Goal: Task Accomplishment & Management: Manage account settings

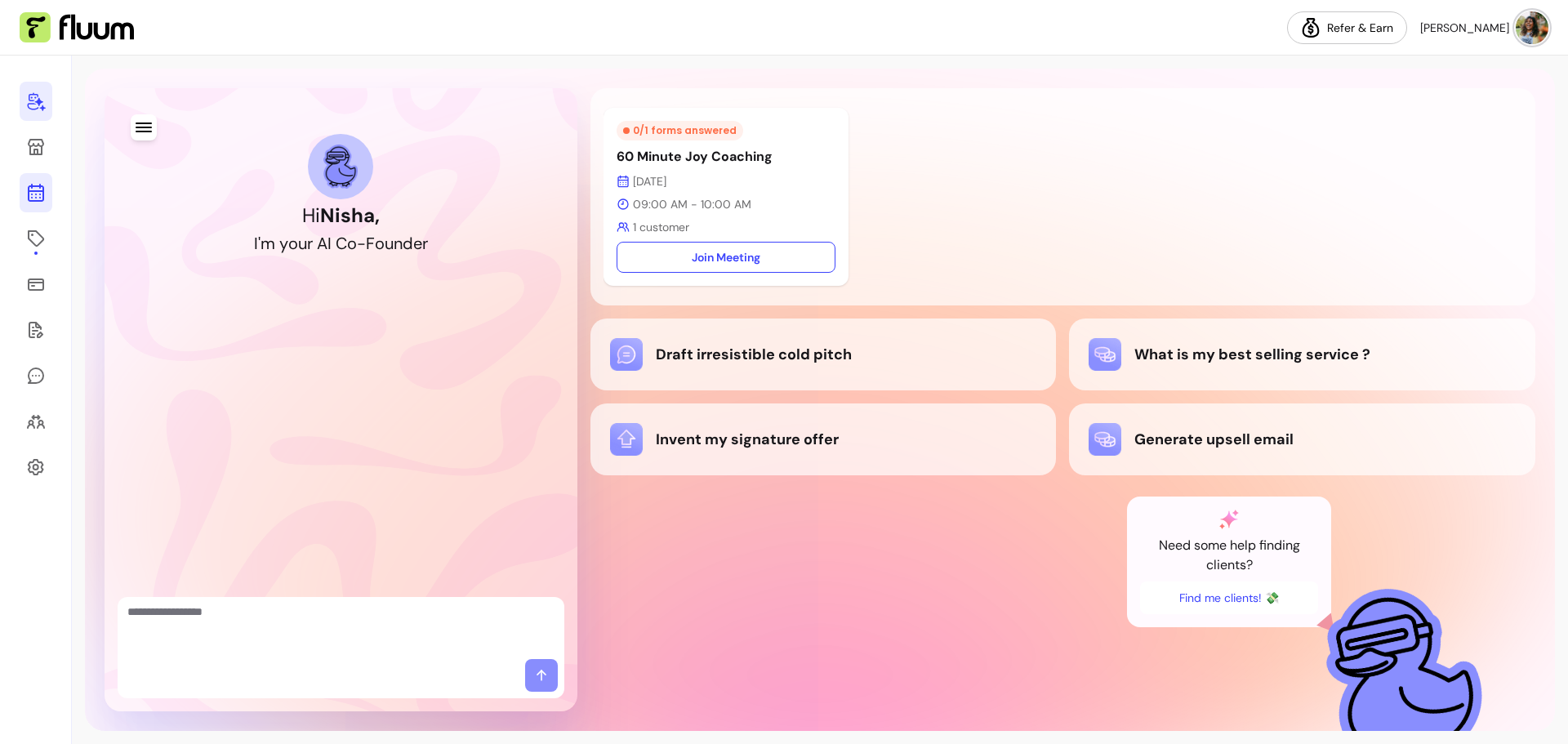
click at [39, 199] on icon at bounding box center [36, 192] width 20 height 20
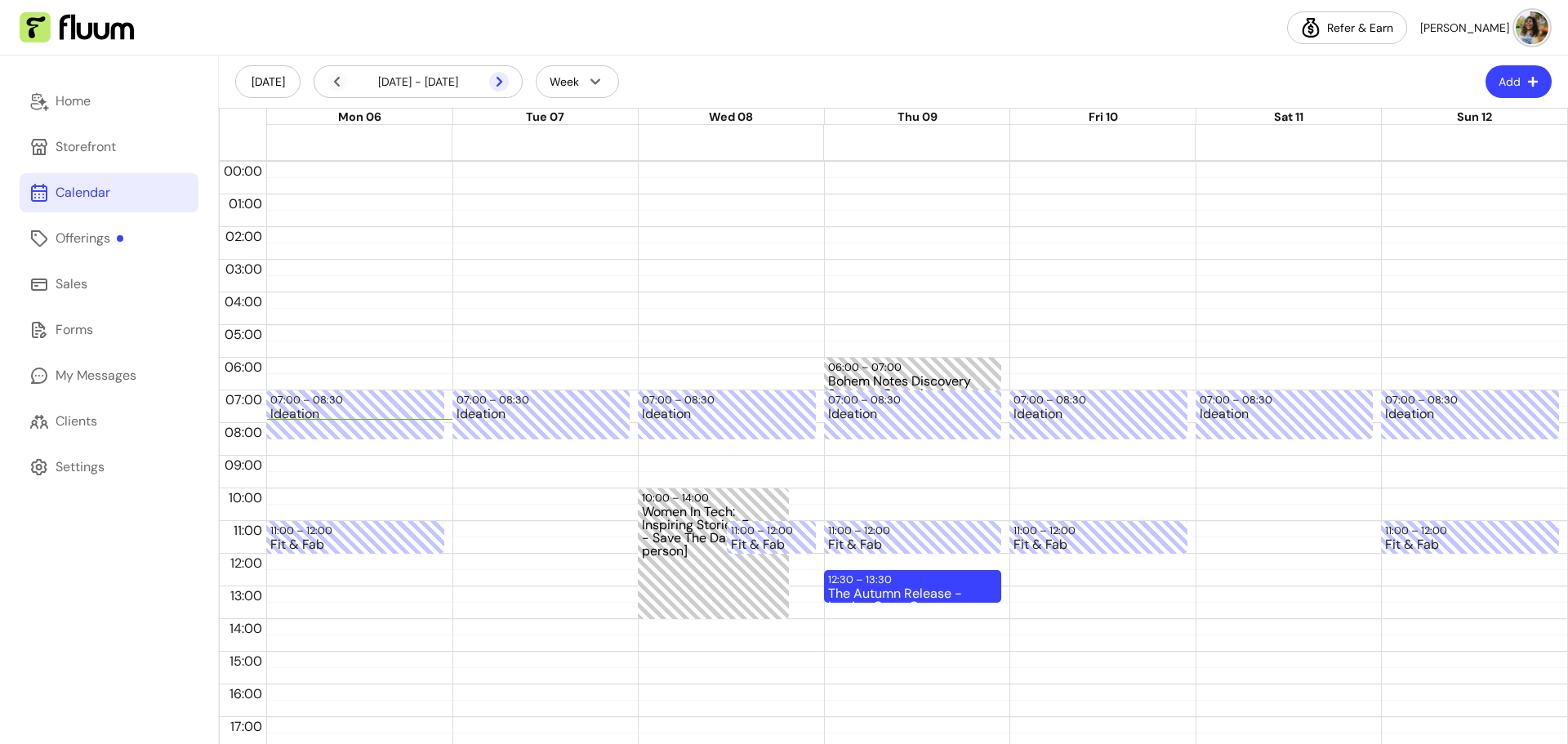
click at [498, 83] on icon at bounding box center [499, 82] width 20 height 20
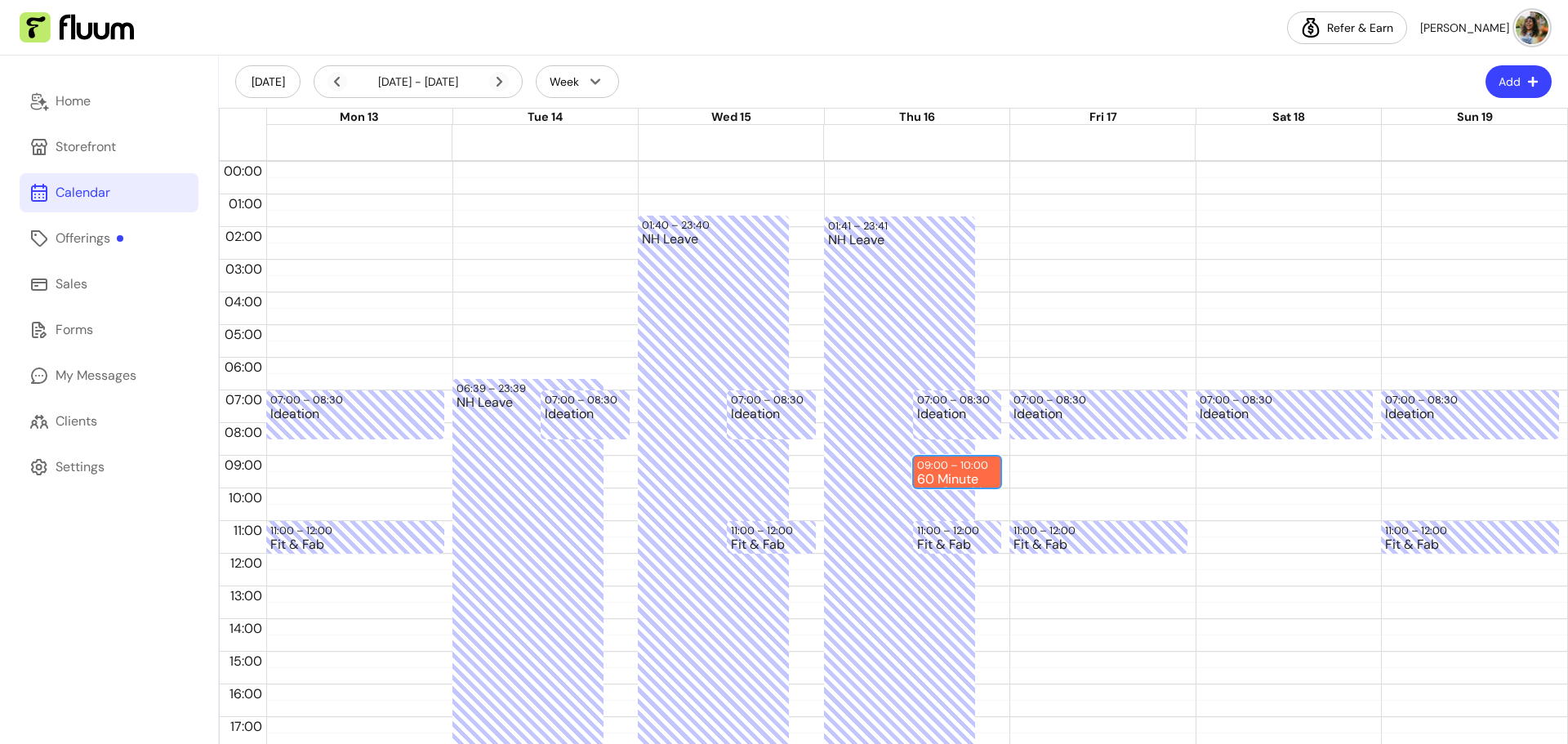
click at [949, 461] on div "09:00 – 10:00" at bounding box center [954, 466] width 75 height 16
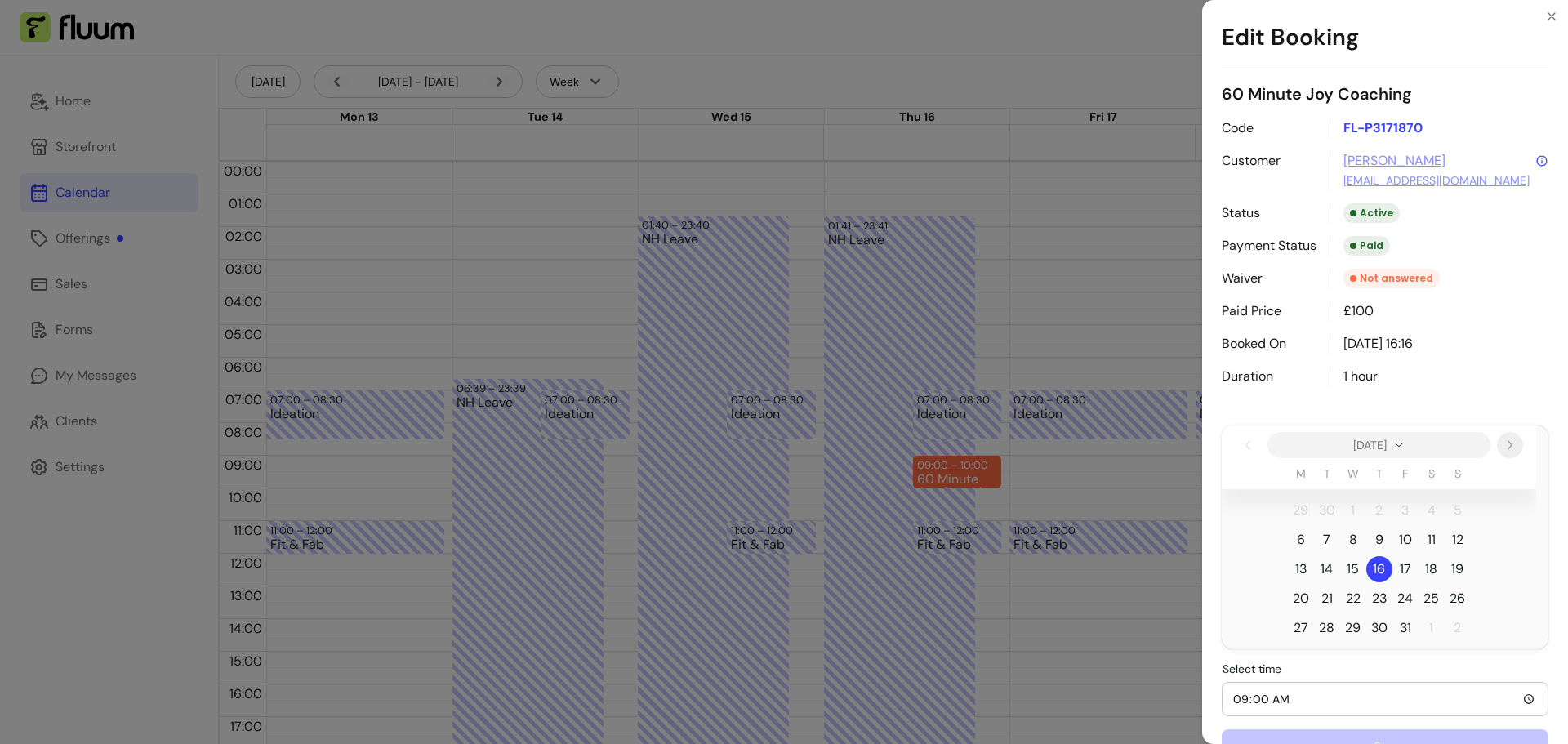
click at [1510, 450] on icon "Next" at bounding box center [1509, 445] width 13 height 13
click at [1352, 535] on span "5" at bounding box center [1353, 541] width 8 height 20
click at [1242, 445] on icon "Previous" at bounding box center [1247, 445] width 13 height 13
click at [1555, 9] on button "Close" at bounding box center [1551, 16] width 26 height 26
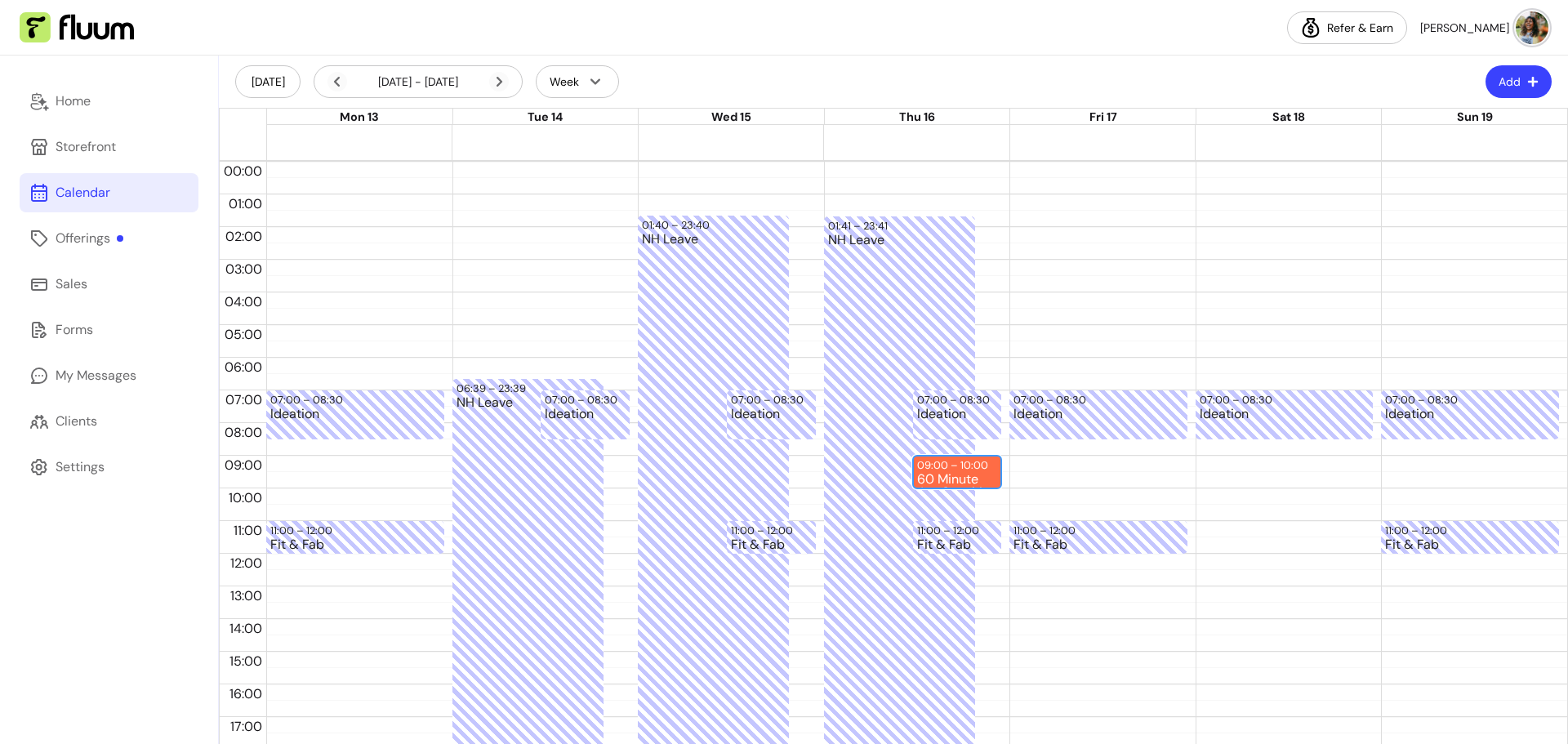
click at [973, 473] on div "60 Minute Joy Coaching" at bounding box center [957, 480] width 81 height 14
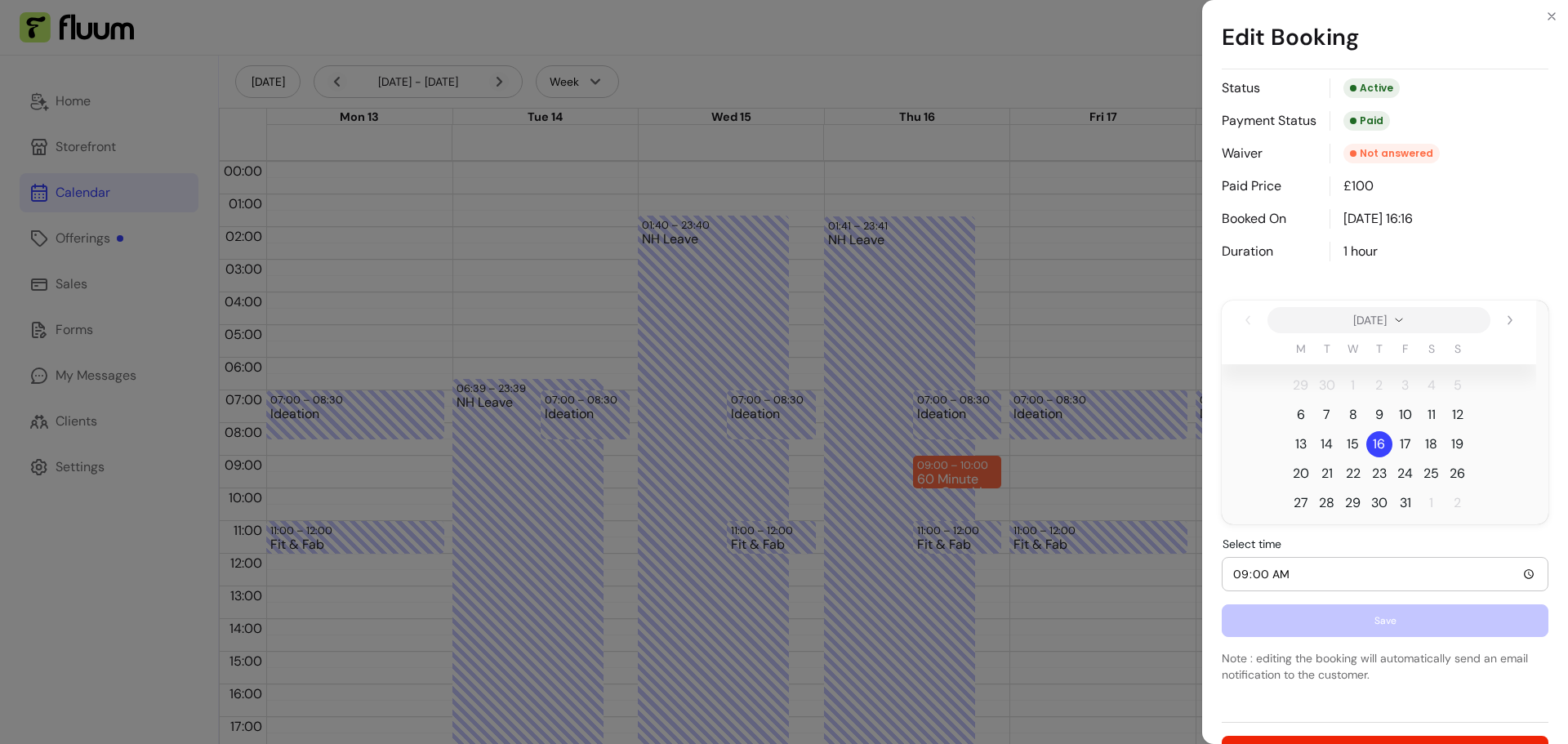
scroll to position [164, 0]
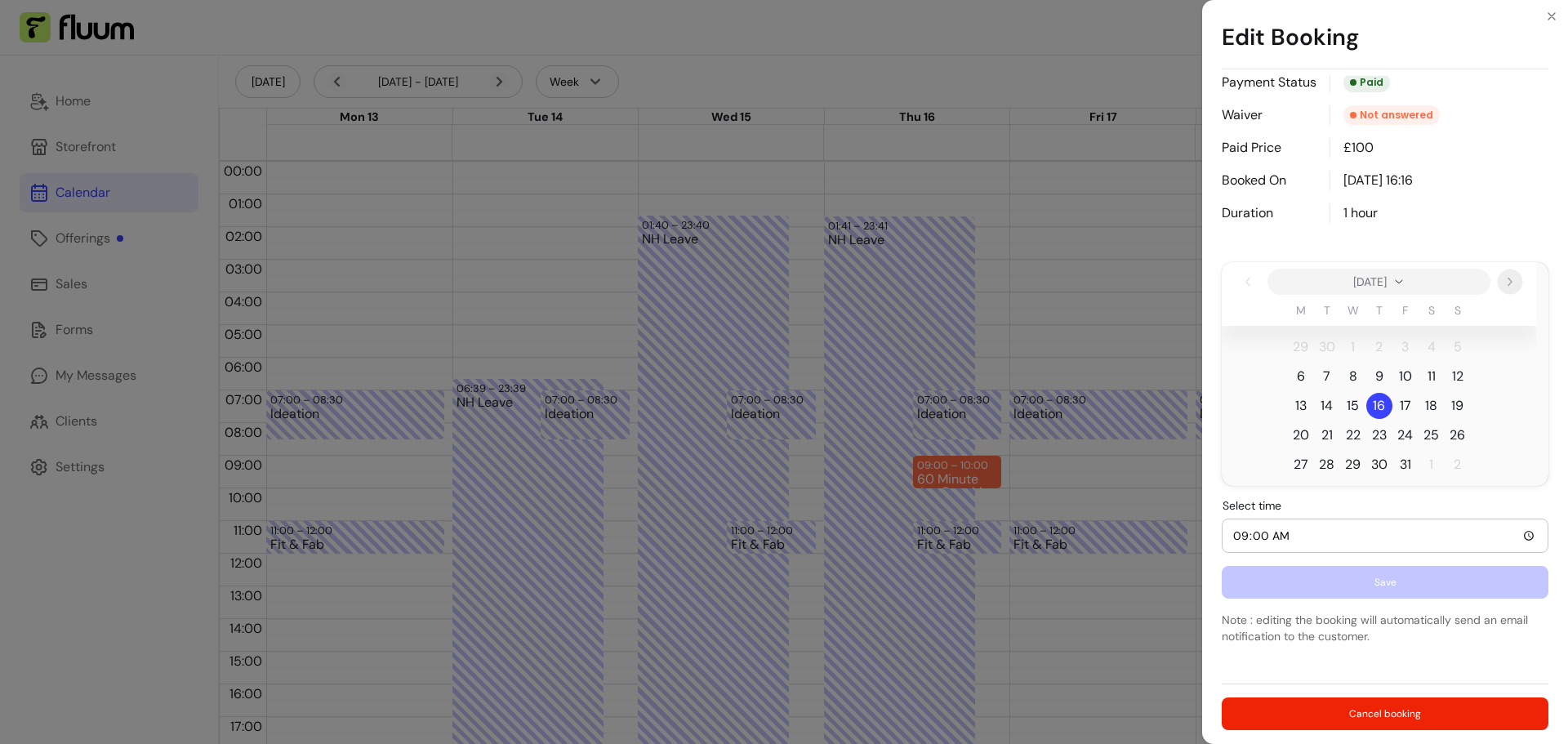
click at [1507, 277] on icon "Next" at bounding box center [1509, 281] width 13 height 13
click at [1351, 371] on span "5" at bounding box center [1353, 377] width 8 height 20
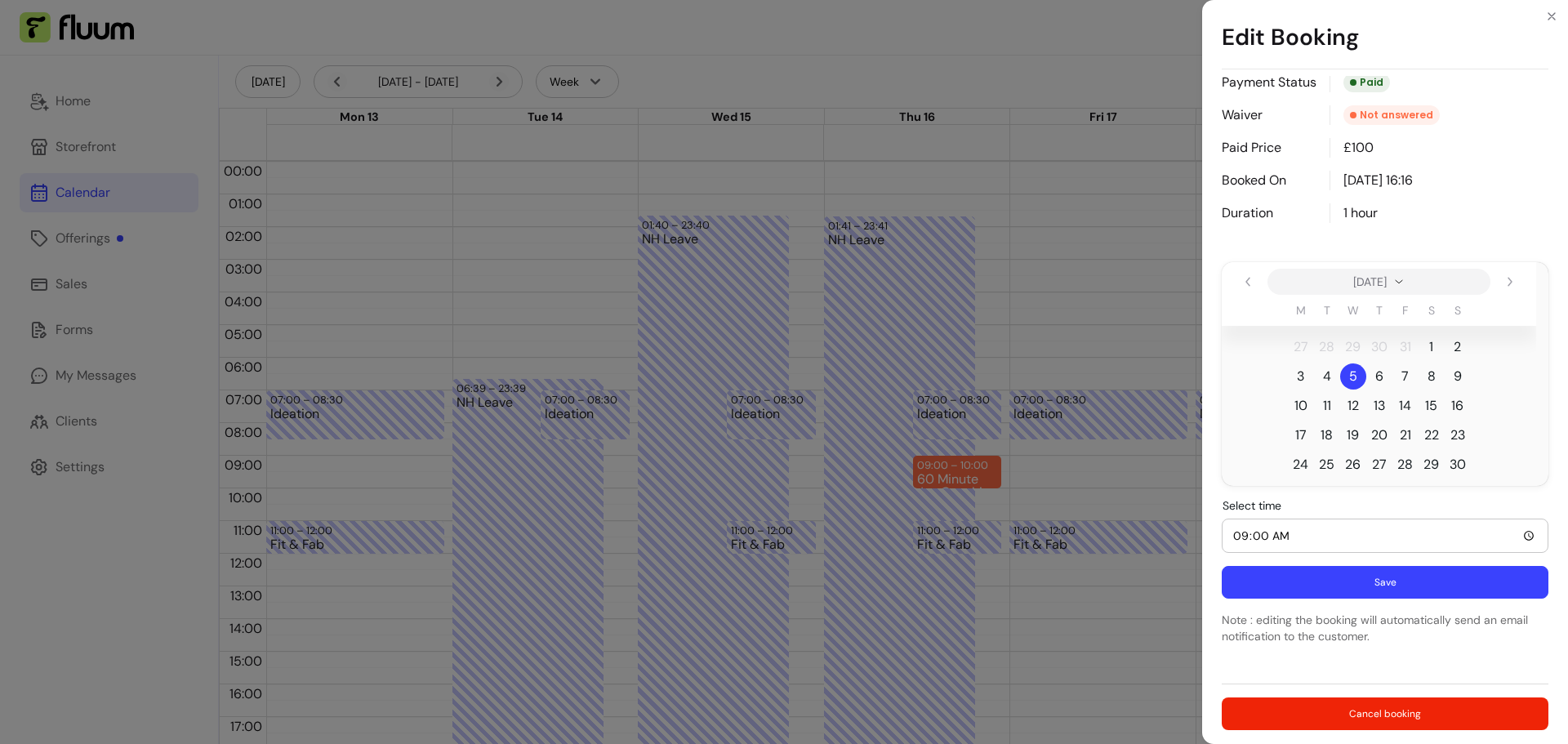
click at [1387, 540] on input "09:00" at bounding box center [1385, 536] width 305 height 18
click at [1514, 535] on input "09:00" at bounding box center [1385, 536] width 305 height 18
type input "15:00"
click at [1429, 580] on button "Save" at bounding box center [1385, 582] width 327 height 33
click at [1379, 580] on button "Save" at bounding box center [1385, 582] width 327 height 33
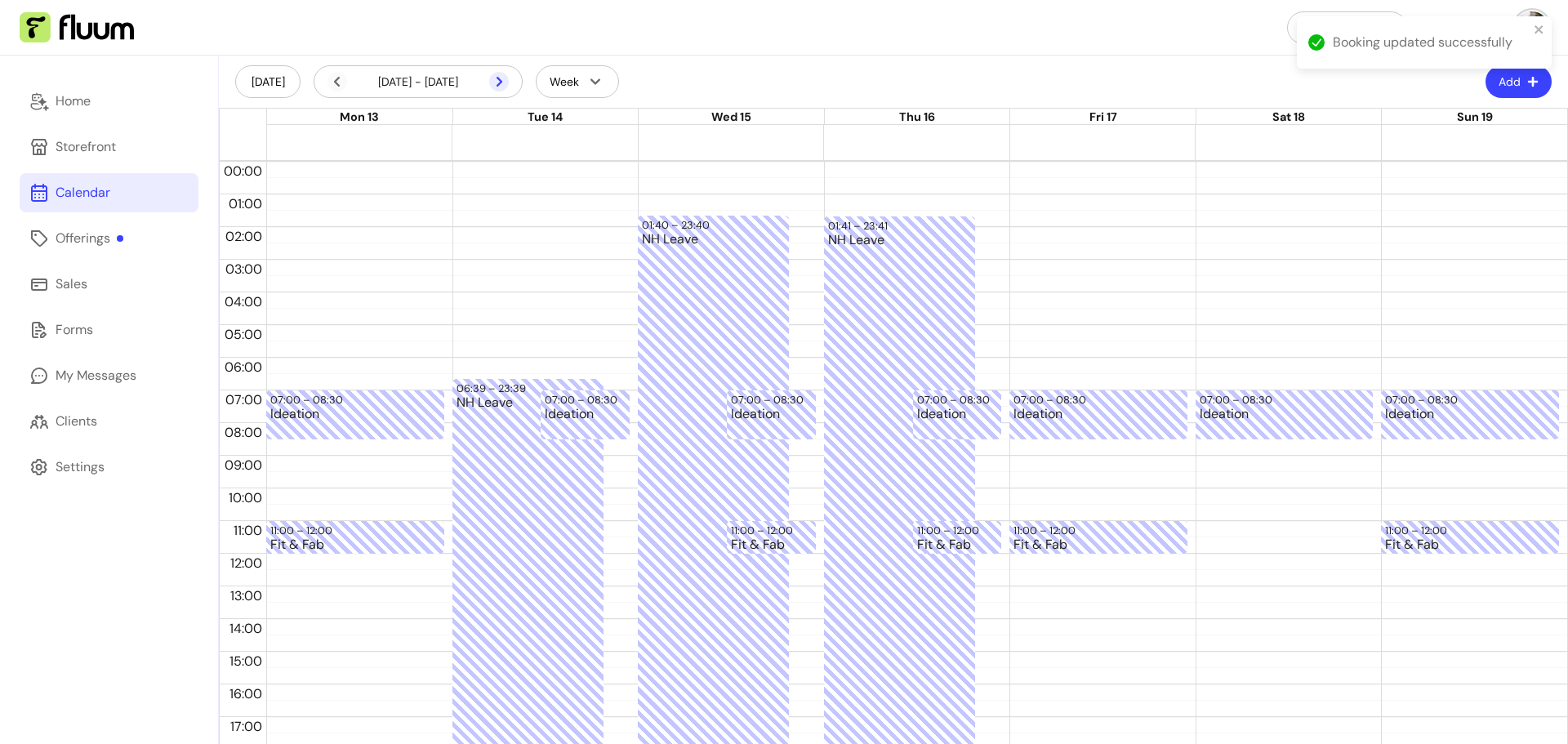
click at [498, 84] on icon at bounding box center [413, 103] width 277 height 232
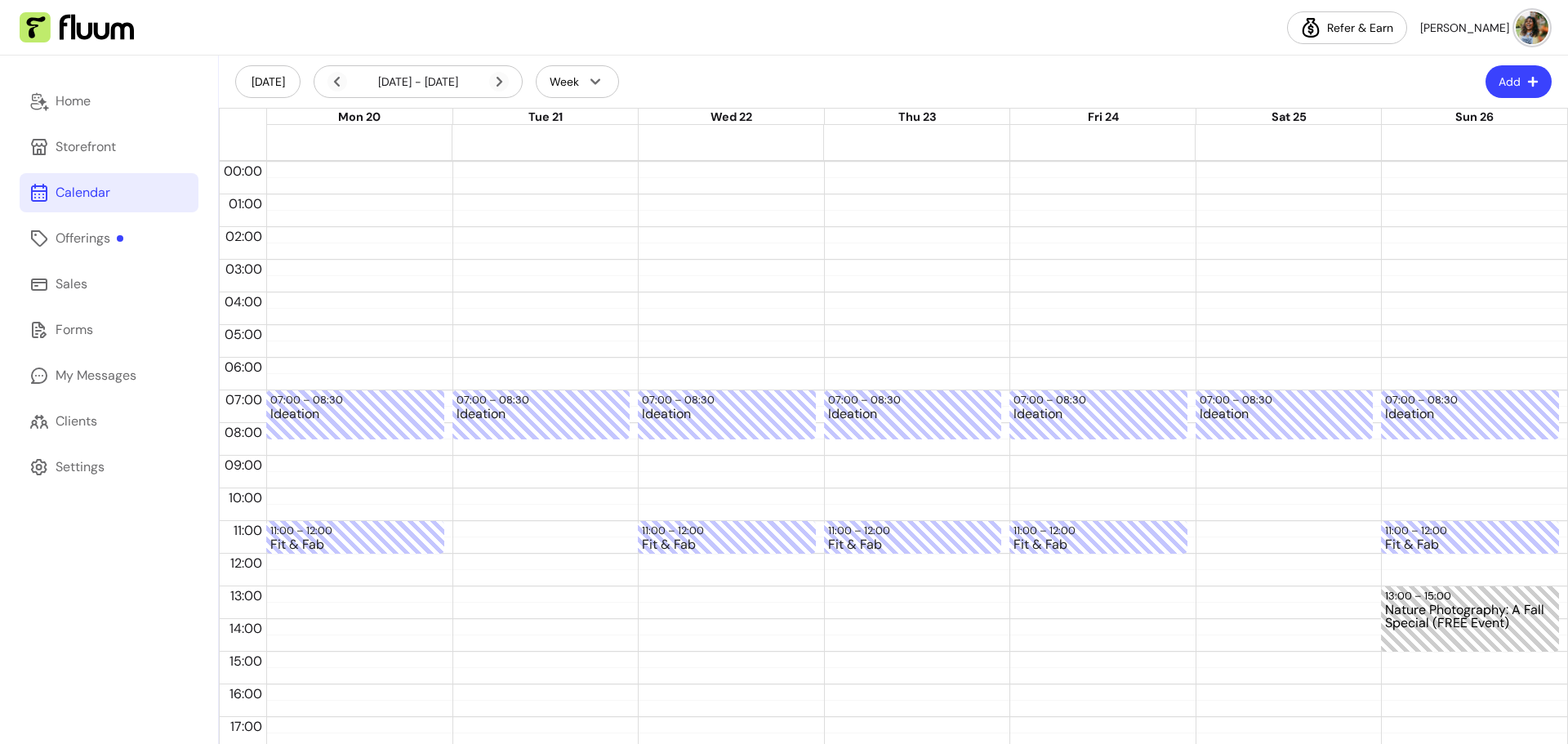
click at [498, 84] on icon at bounding box center [413, 103] width 277 height 232
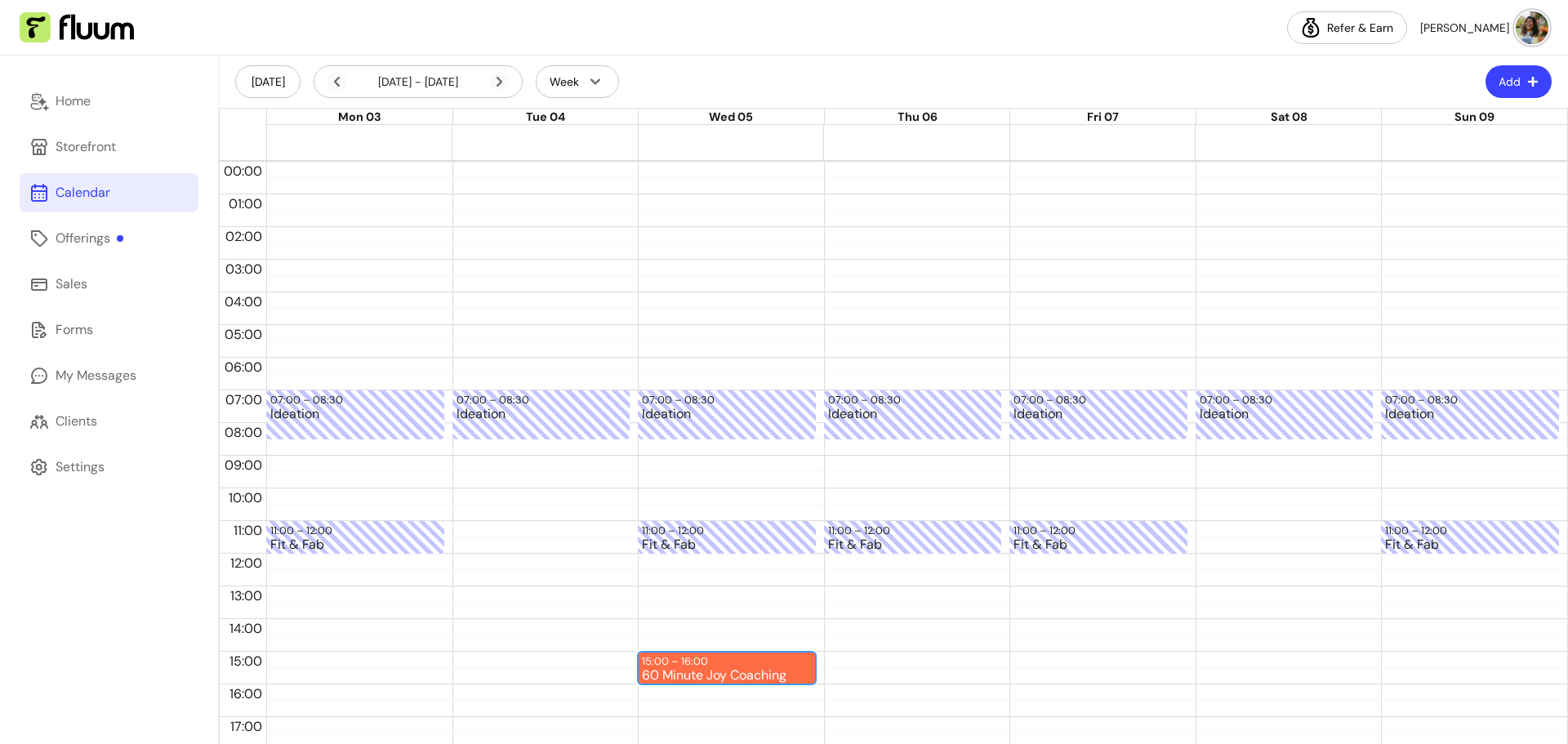
click at [750, 661] on div "15:00 – 16:00 60 Minute Joy Coaching" at bounding box center [727, 668] width 178 height 33
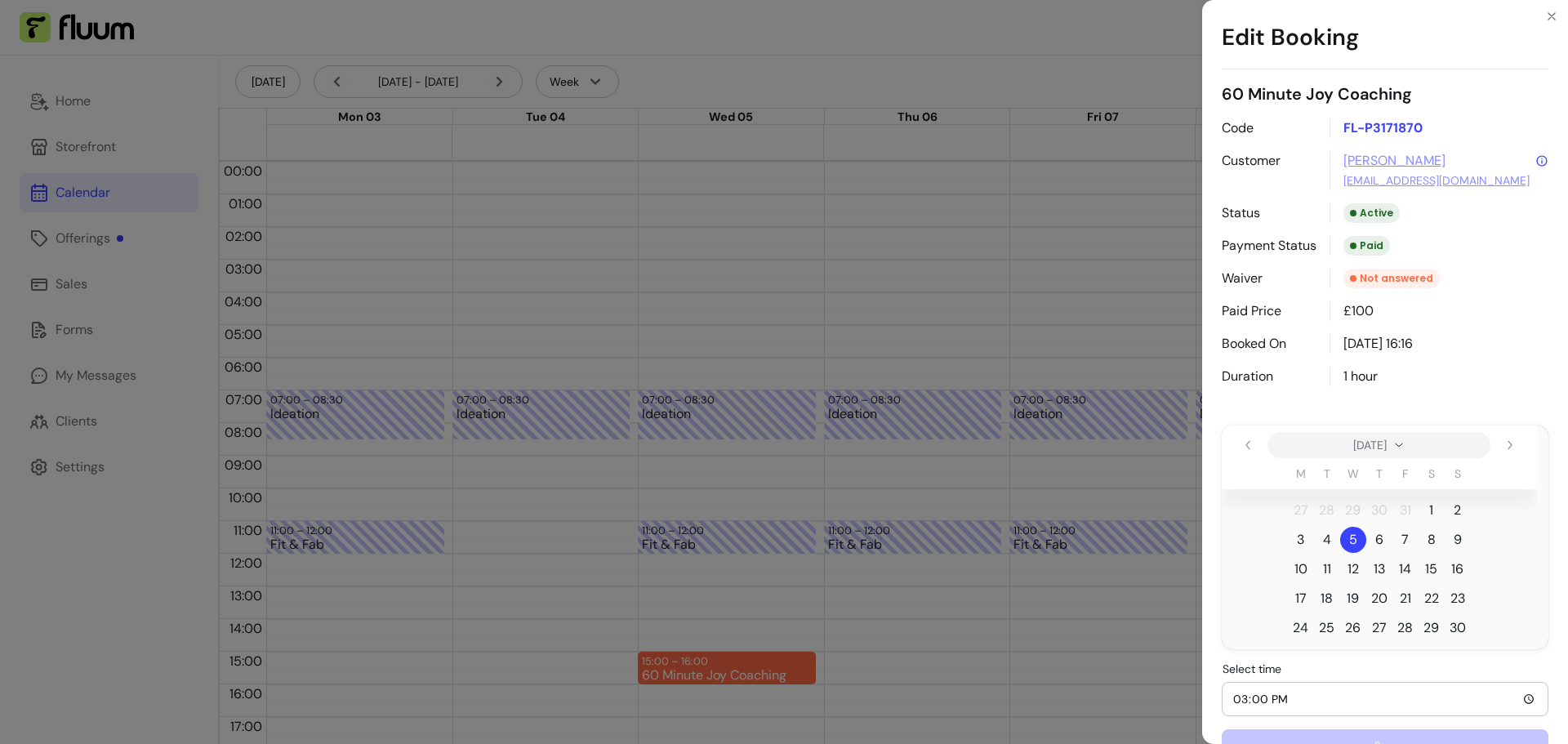
scroll to position [201, 0]
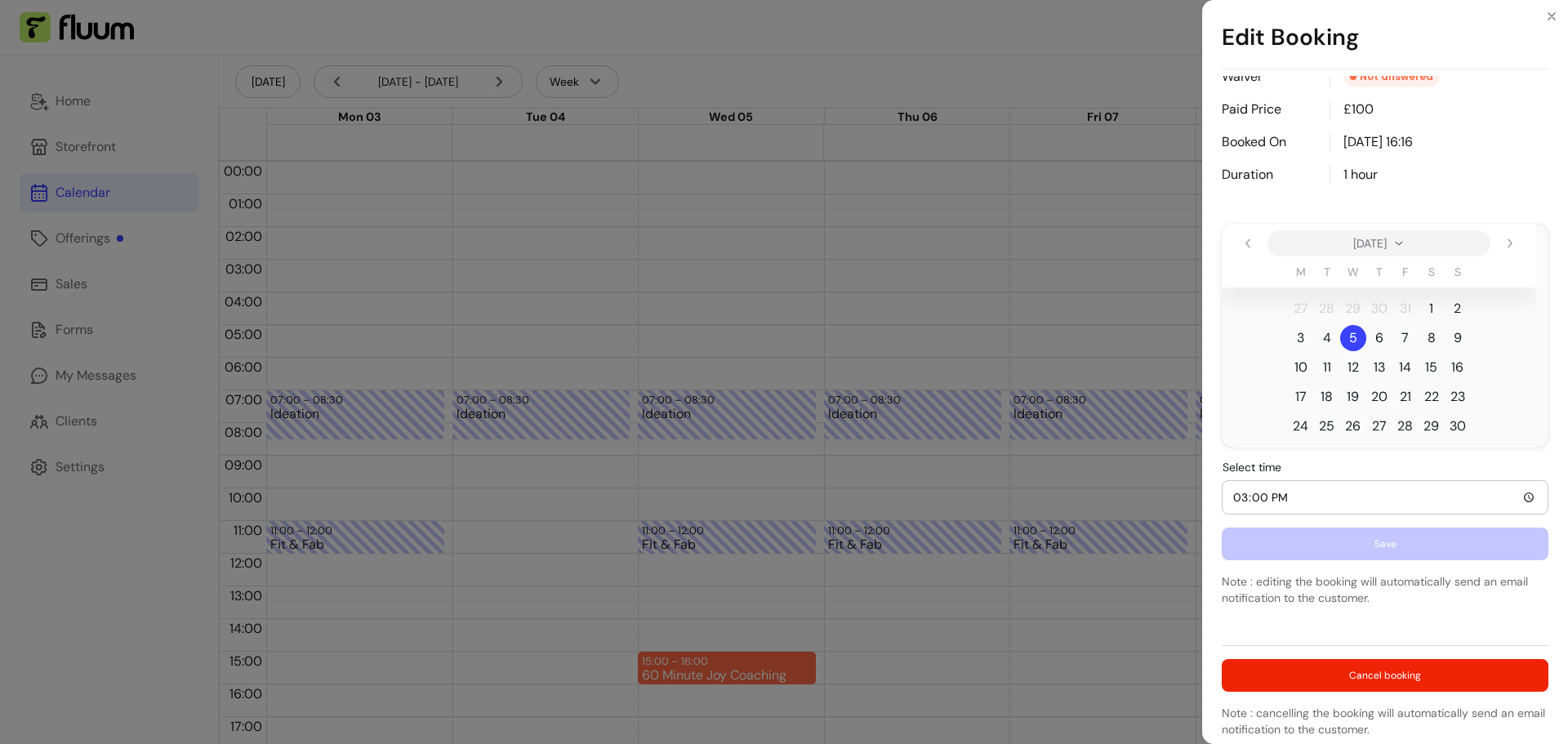
click at [70, 103] on div "Edit Booking 60 Minute Joy Coaching Code FL-P3171870 Customer [PERSON_NAME] [PE…" at bounding box center [784, 372] width 1568 height 744
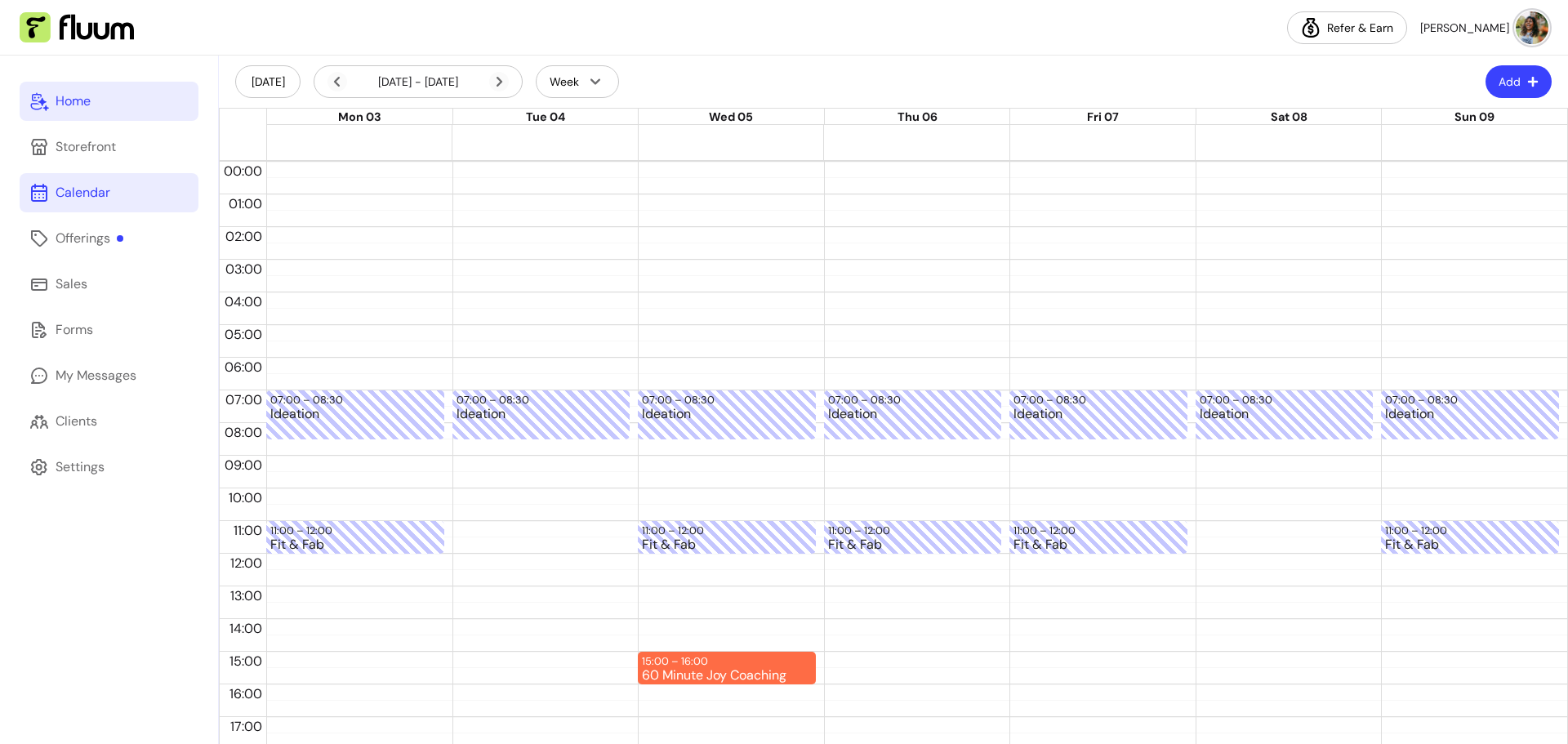
click at [70, 103] on div "Home" at bounding box center [73, 102] width 35 height 20
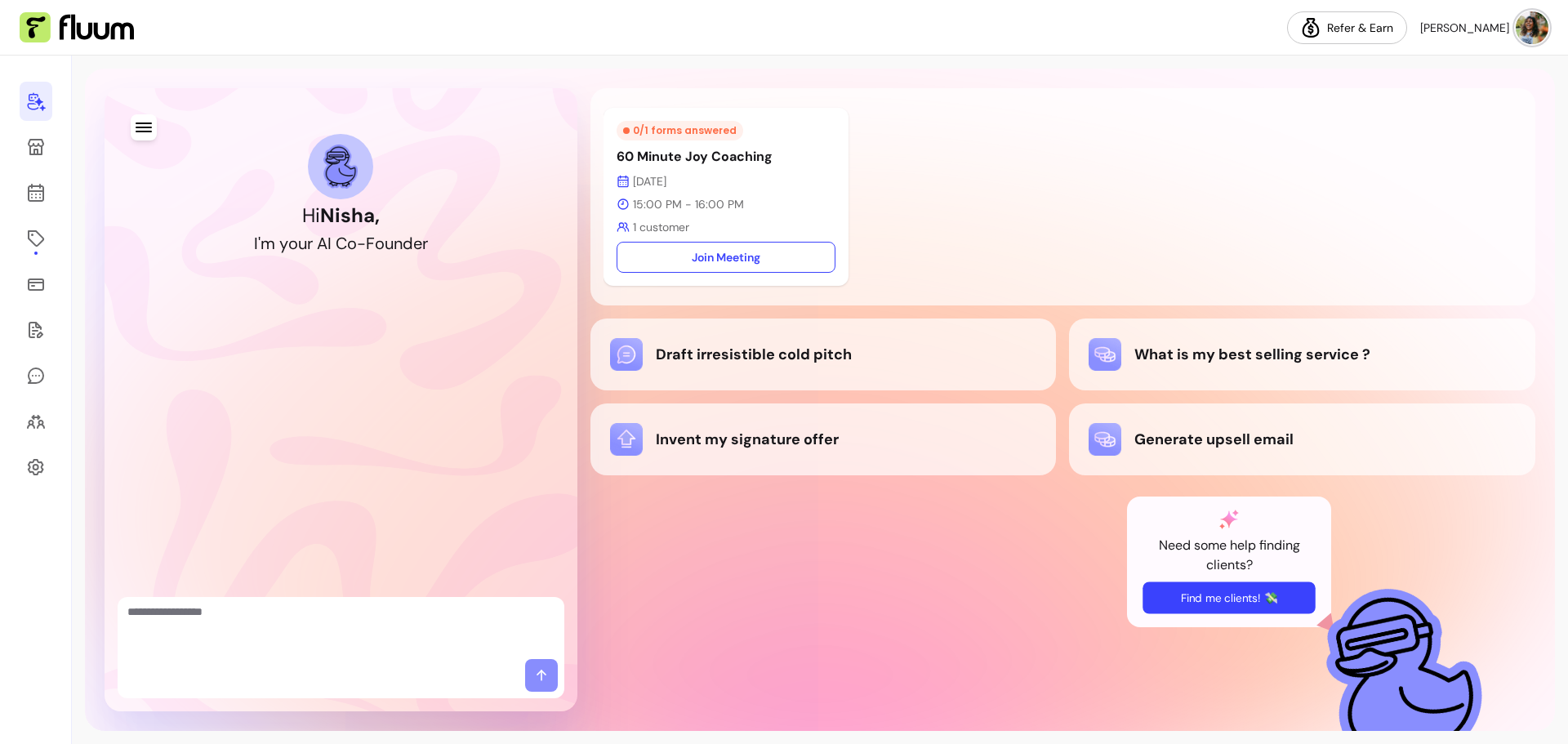
click at [1225, 595] on button "Find me clients! 💸" at bounding box center [1228, 597] width 172 height 32
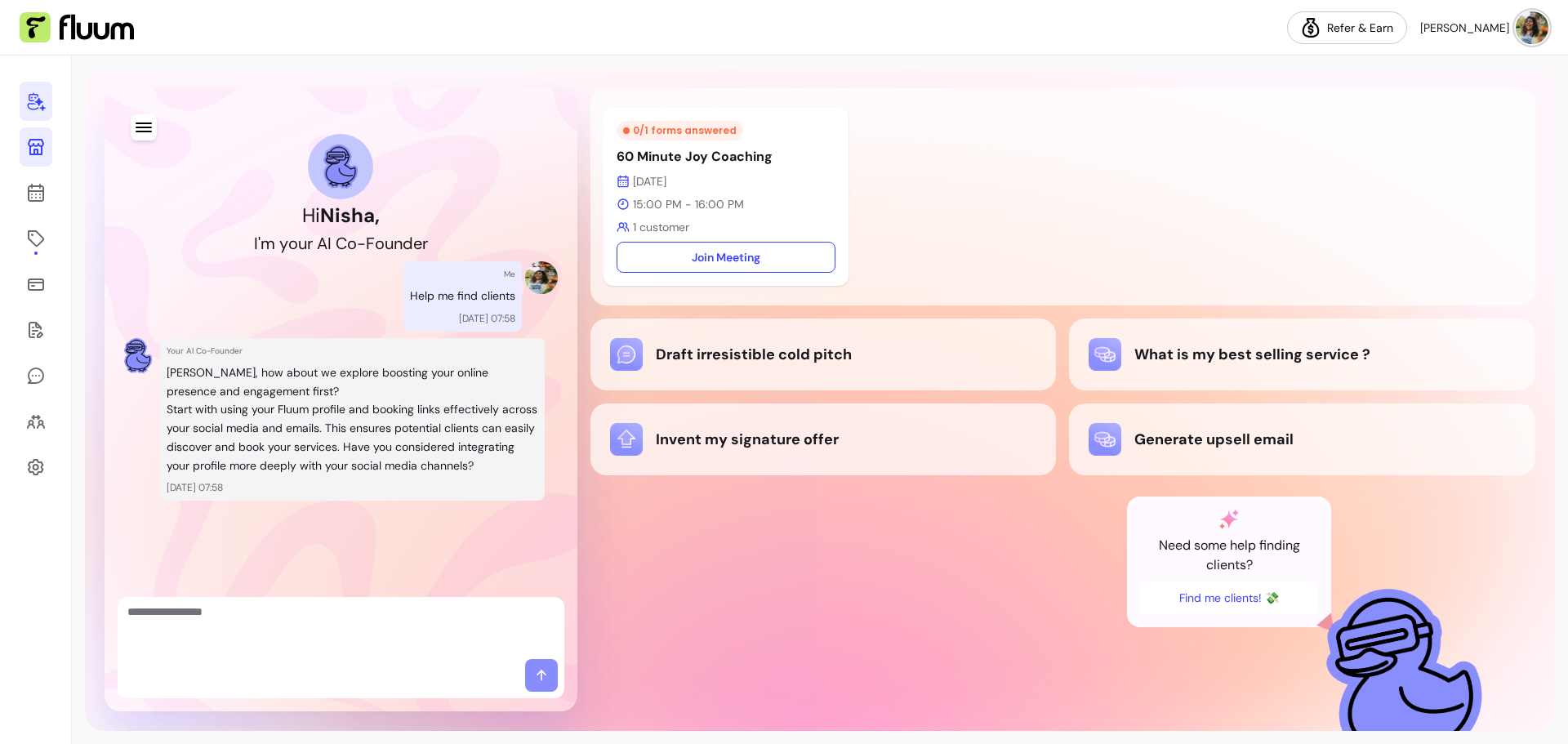
click at [31, 155] on icon at bounding box center [36, 147] width 16 height 16
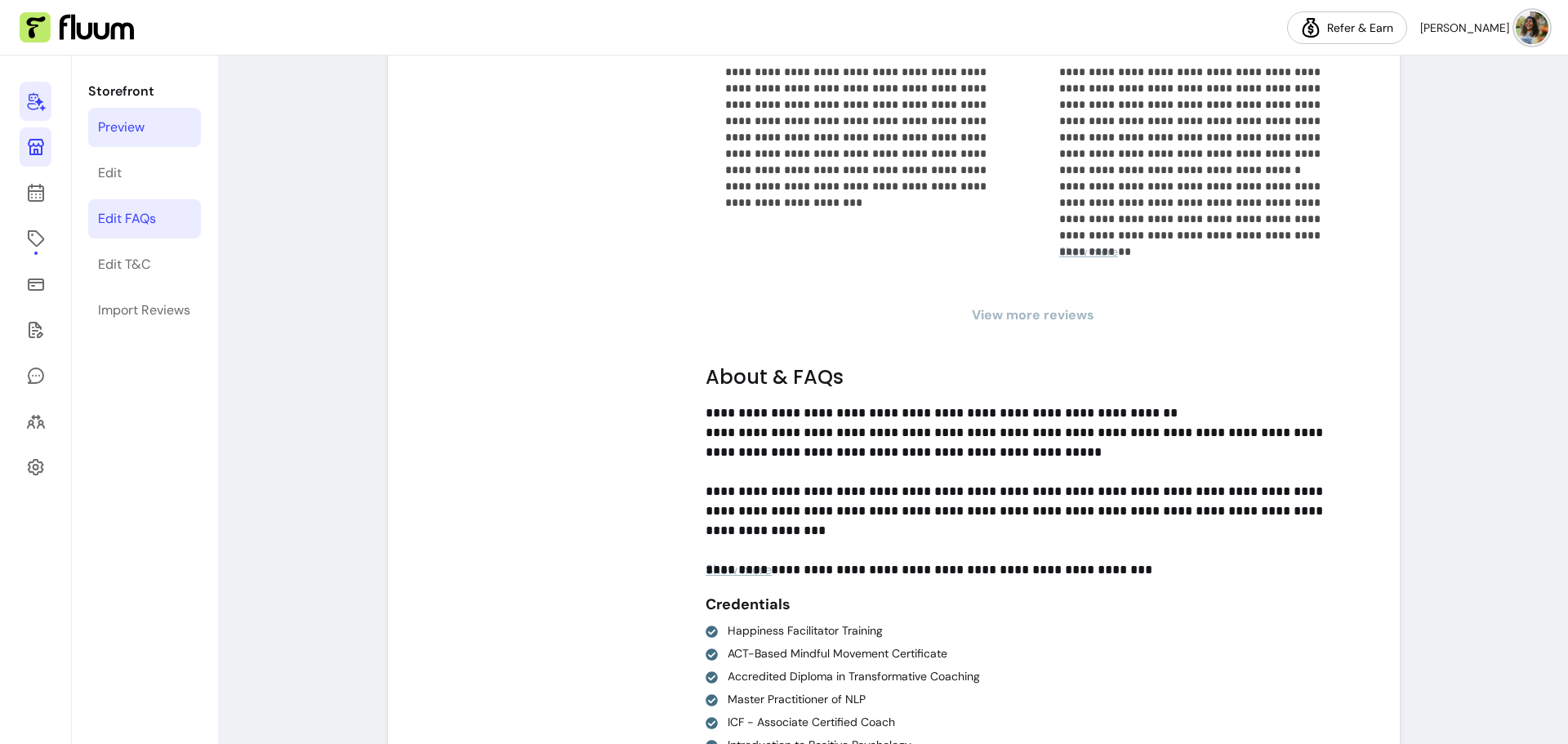
scroll to position [1961, 0]
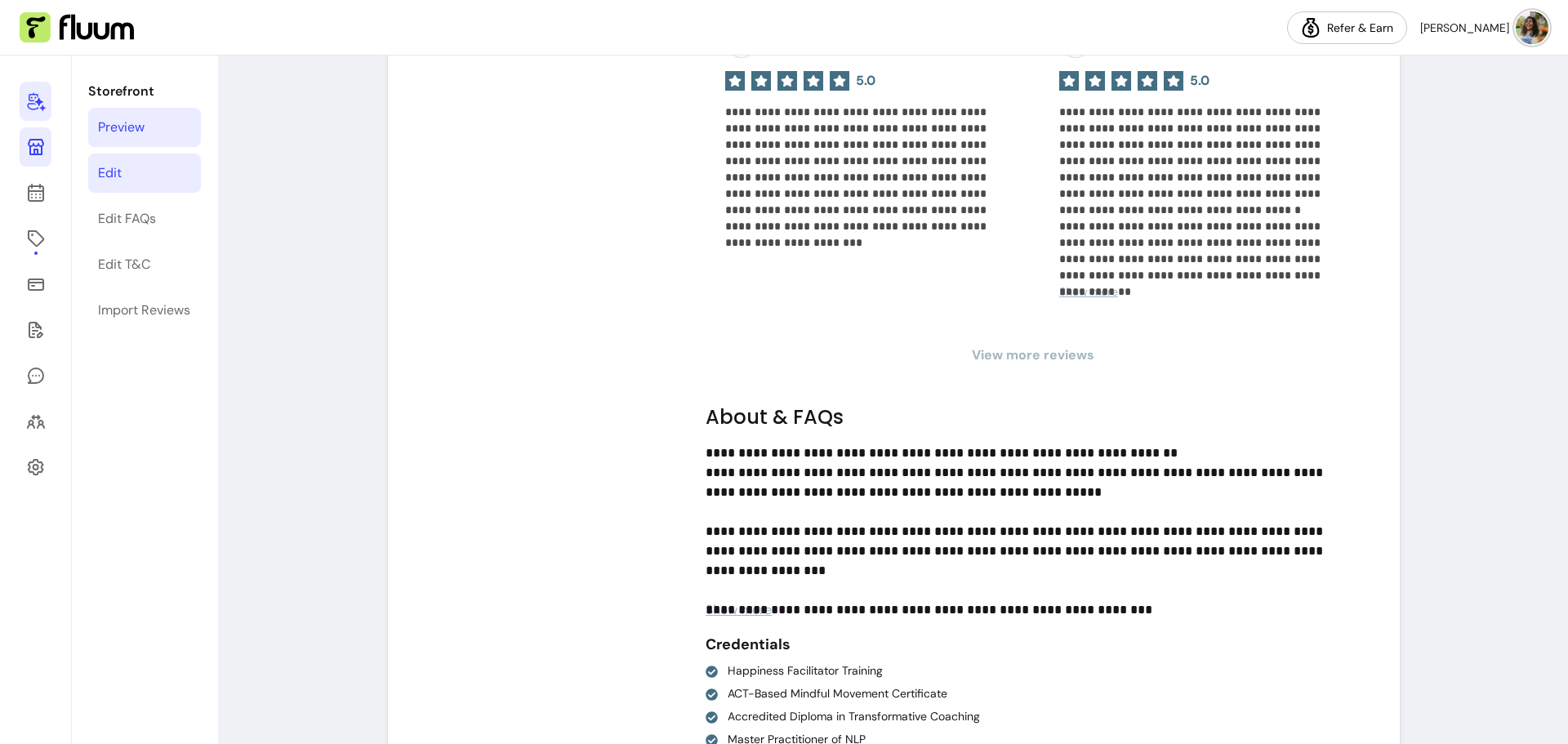
click at [105, 168] on div "Edit" at bounding box center [110, 174] width 24 height 20
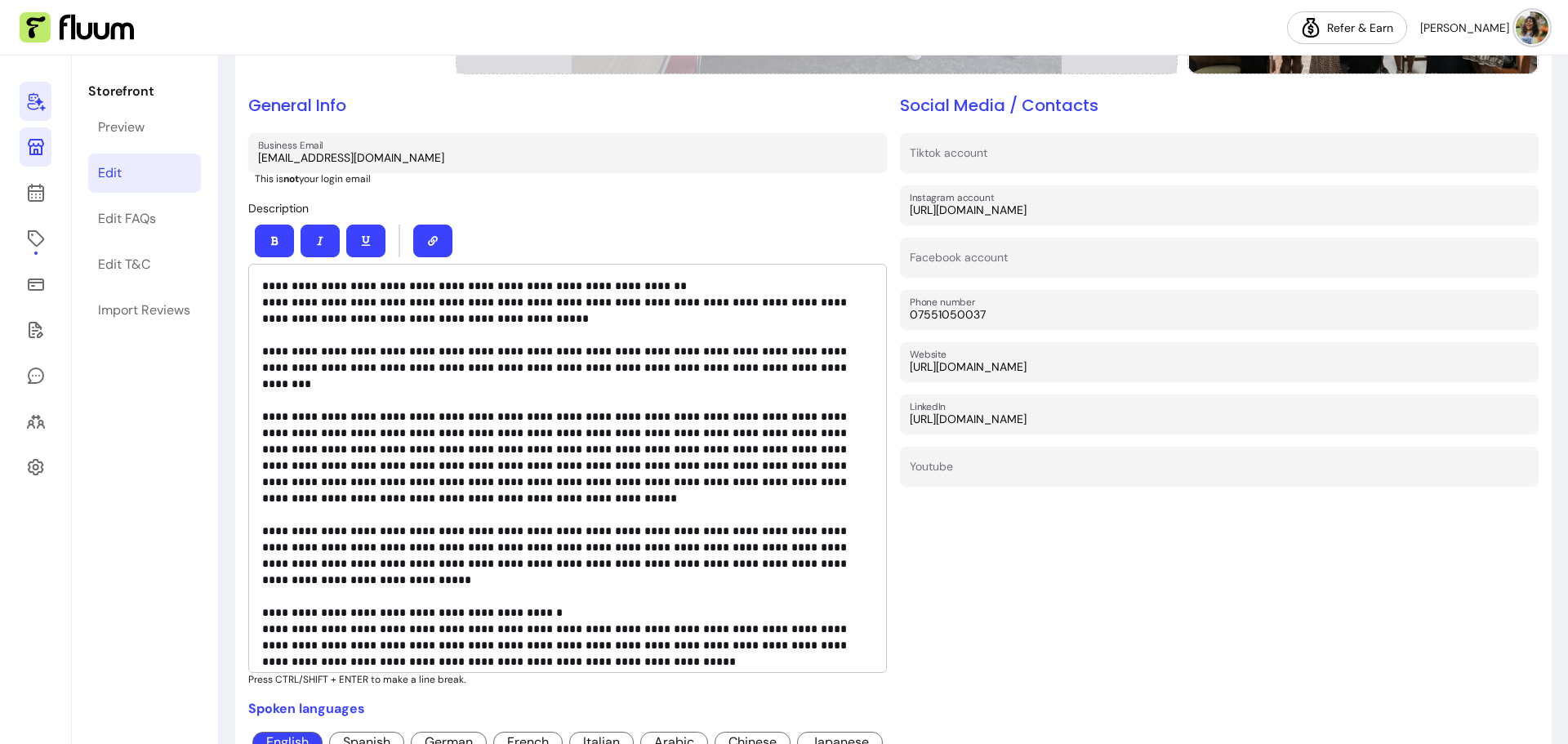
scroll to position [490, 0]
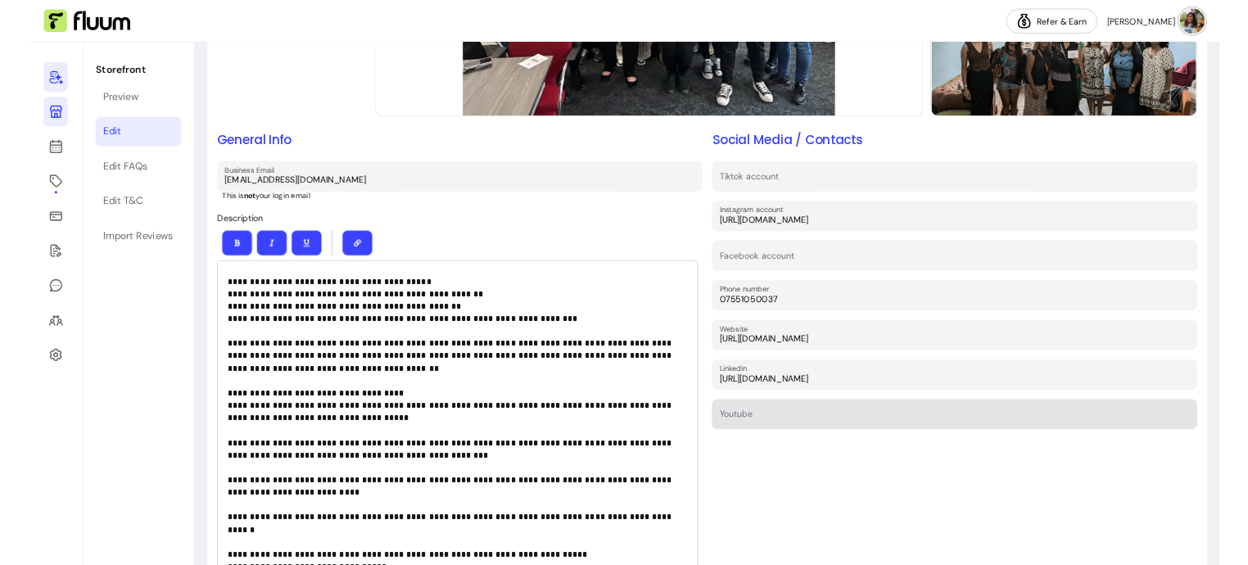
scroll to position [410, 0]
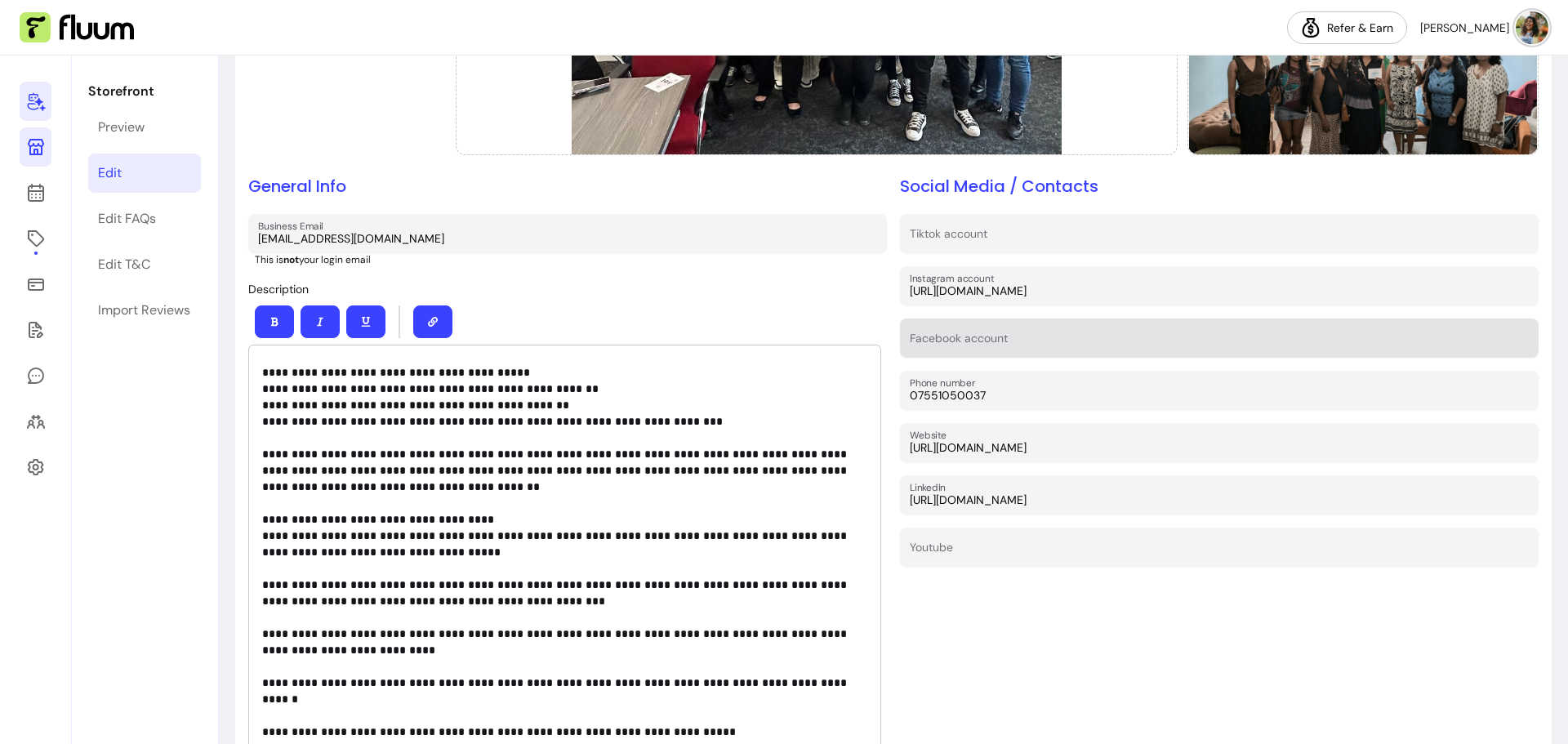
click at [1037, 340] on input "Facebook account" at bounding box center [1218, 343] width 619 height 16
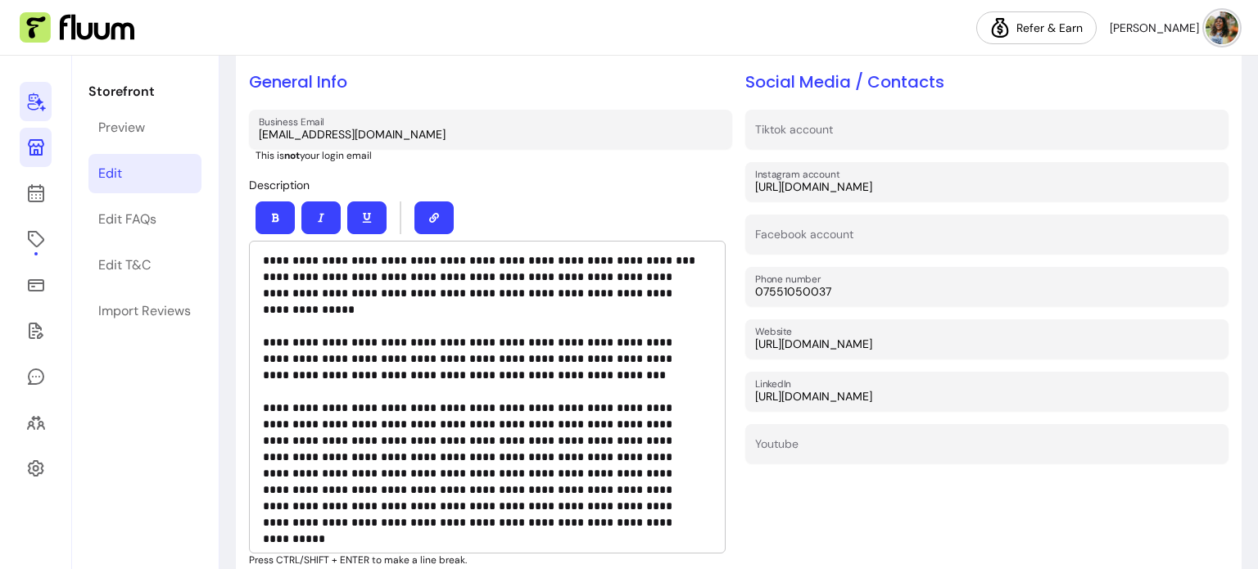
scroll to position [0, 0]
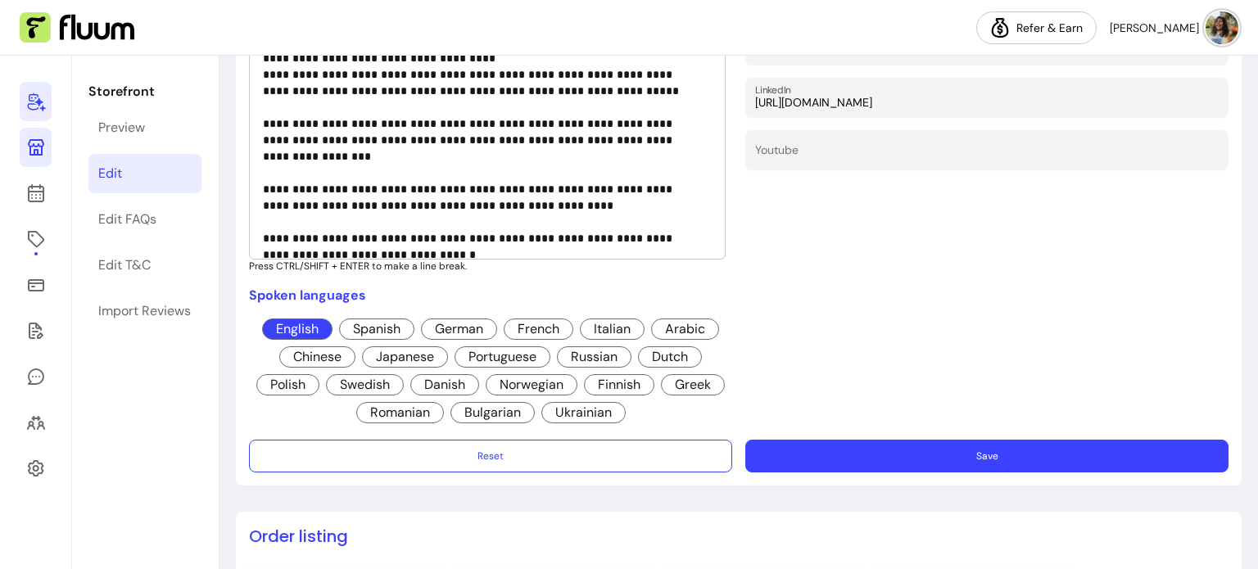
scroll to position [698, 0]
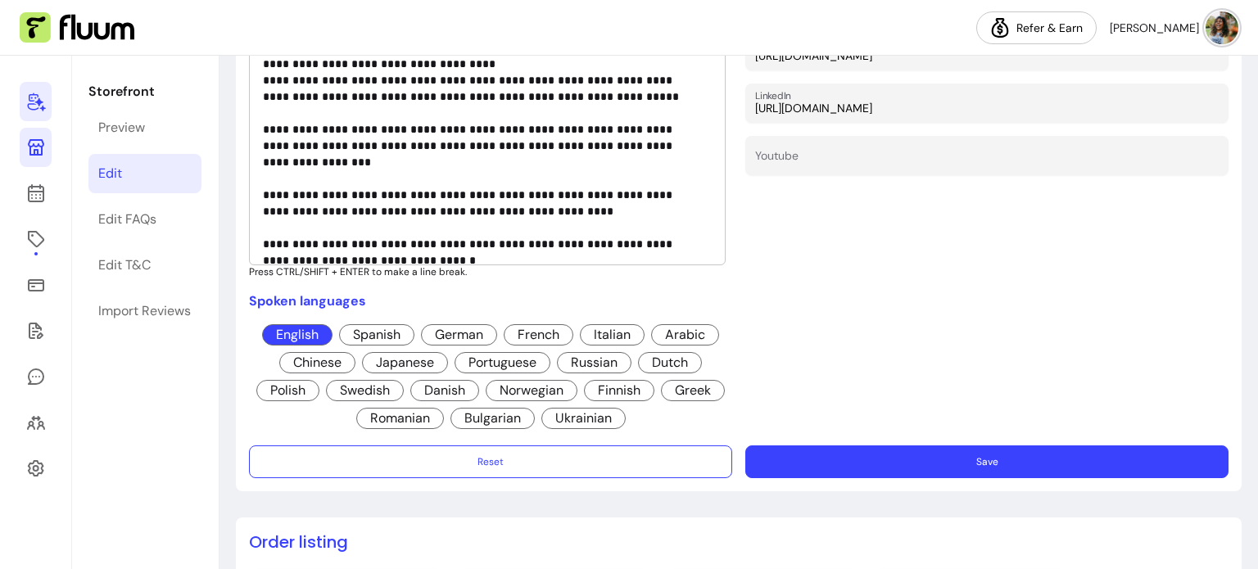
click at [1003, 464] on button "Save" at bounding box center [986, 462] width 483 height 33
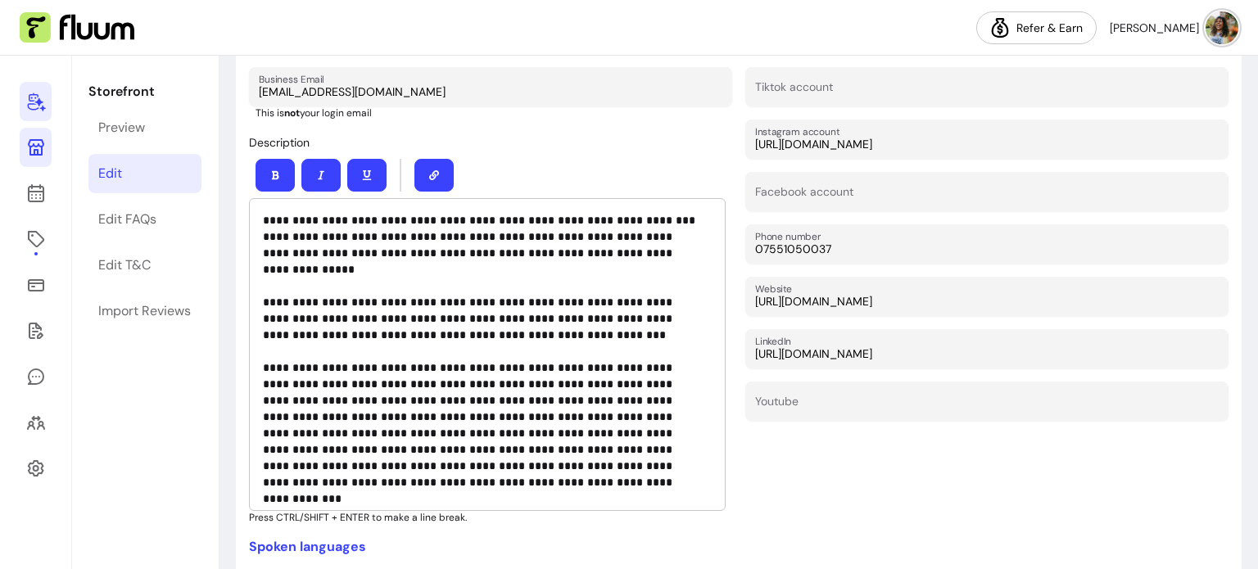
scroll to position [370, 0]
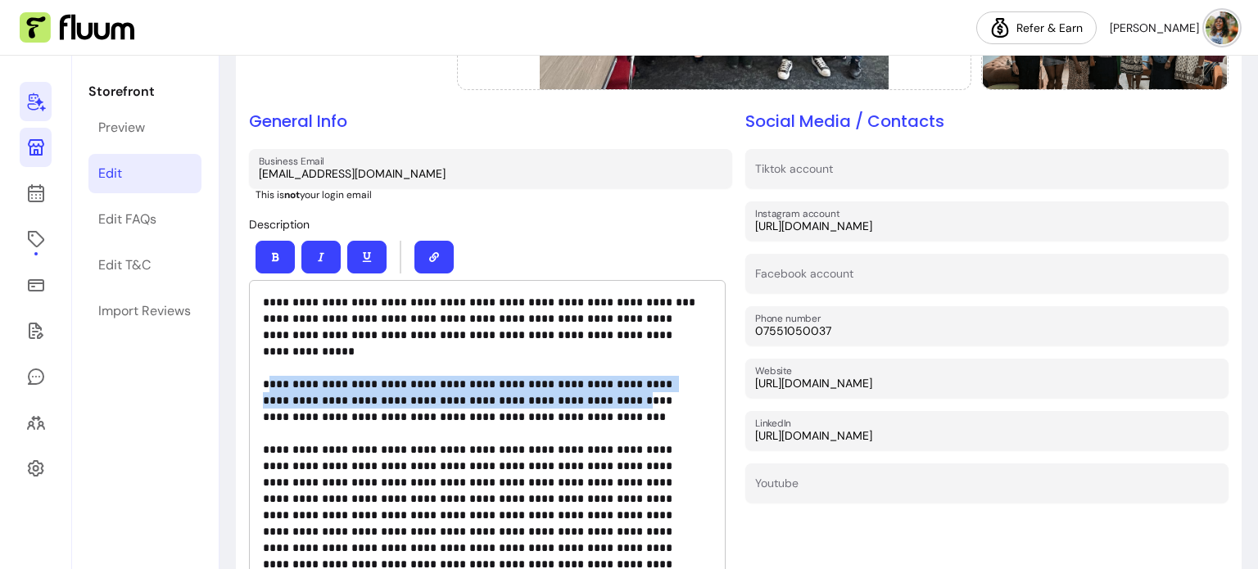
drag, startPoint x: 265, startPoint y: 361, endPoint x: 535, endPoint y: 386, distance: 271.4
drag, startPoint x: 336, startPoint y: 377, endPoint x: 328, endPoint y: 376, distance: 8.2
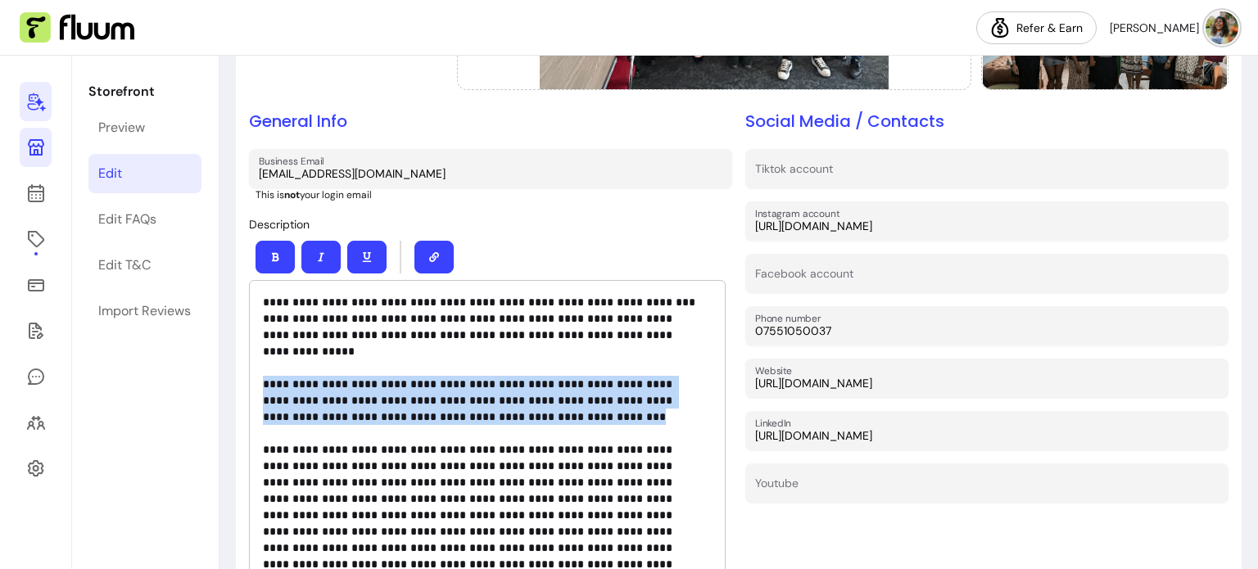
drag, startPoint x: 260, startPoint y: 364, endPoint x: 514, endPoint y: 396, distance: 255.9
click at [514, 396] on div "**********" at bounding box center [487, 436] width 477 height 313
copy p "**********"
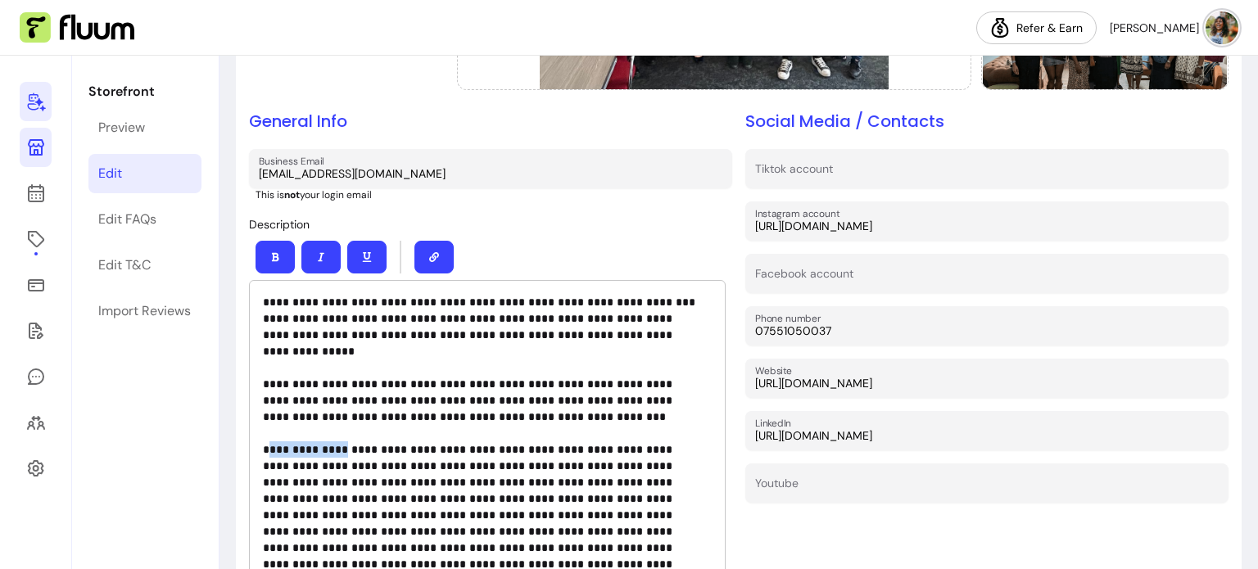
drag, startPoint x: 266, startPoint y: 428, endPoint x: 334, endPoint y: 436, distance: 68.4
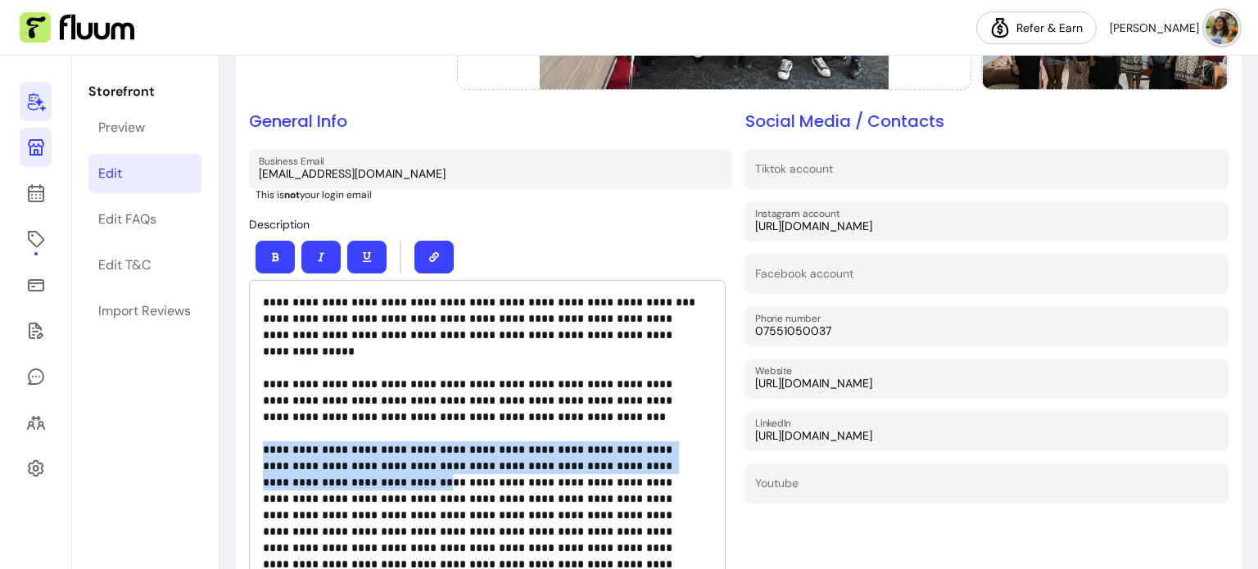
scroll to position [82, 0]
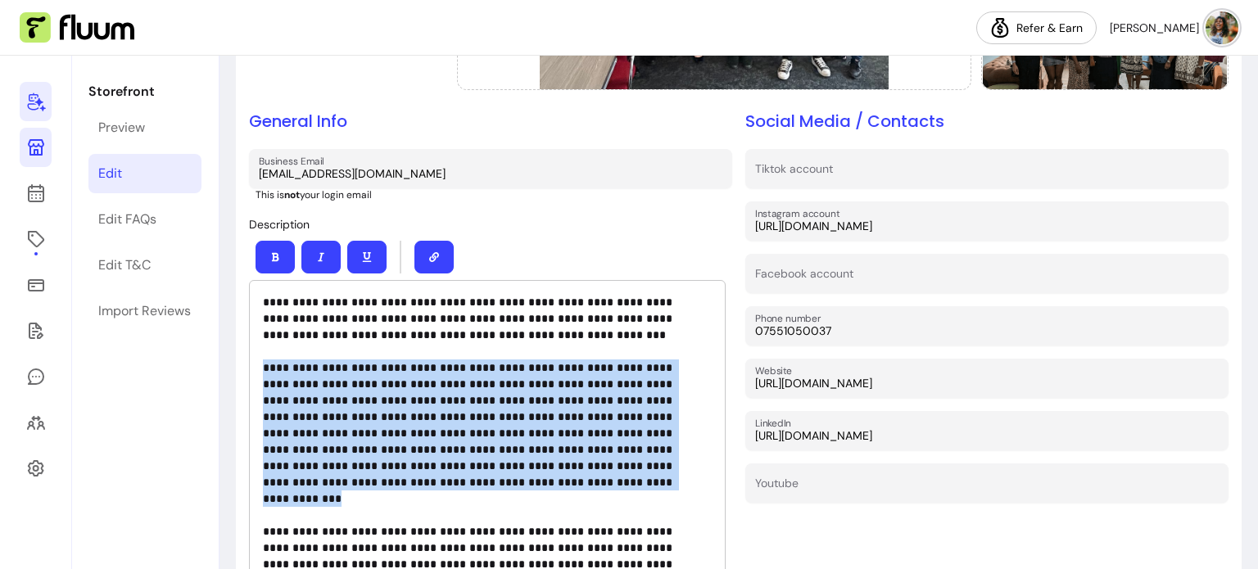
drag, startPoint x: 262, startPoint y: 431, endPoint x: 337, endPoint y: 456, distance: 79.5
click at [337, 456] on div "**********" at bounding box center [487, 436] width 477 height 313
copy p "**********"
click at [34, 100] on icon at bounding box center [36, 102] width 20 height 20
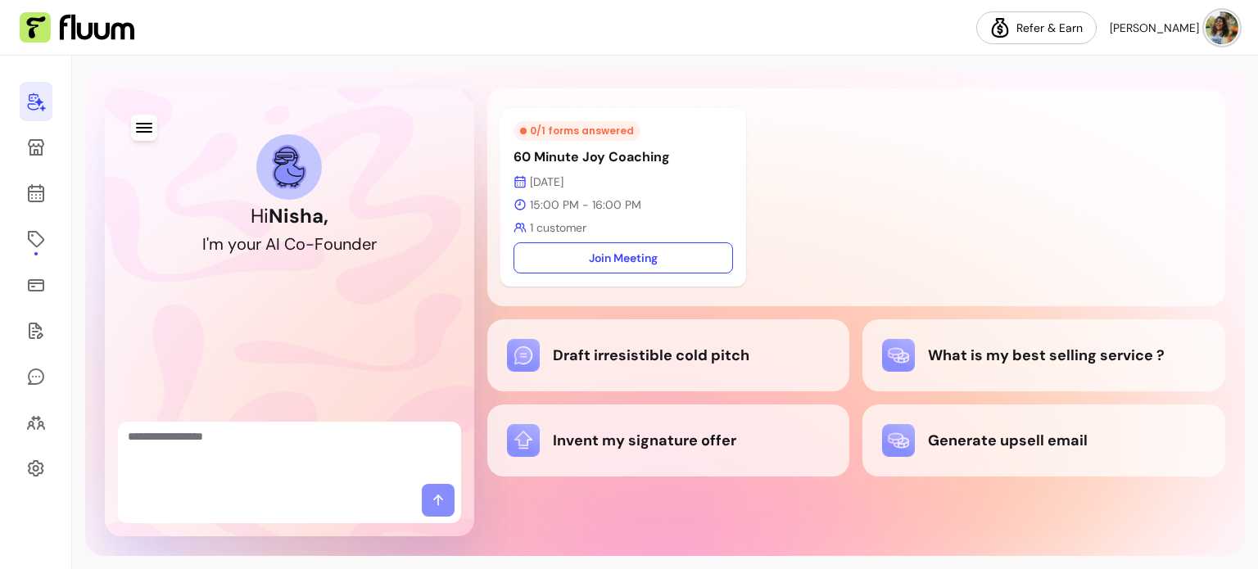
click at [180, 433] on textarea "Ask me anything..." at bounding box center [290, 452] width 324 height 49
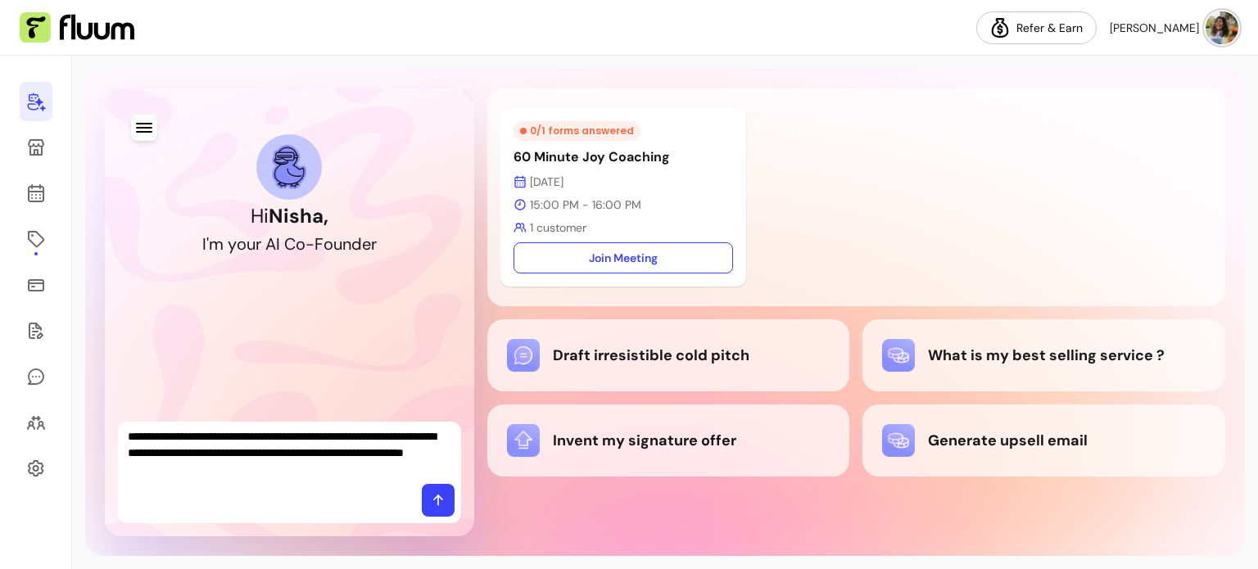
paste textarea "**********"
type textarea "**********"
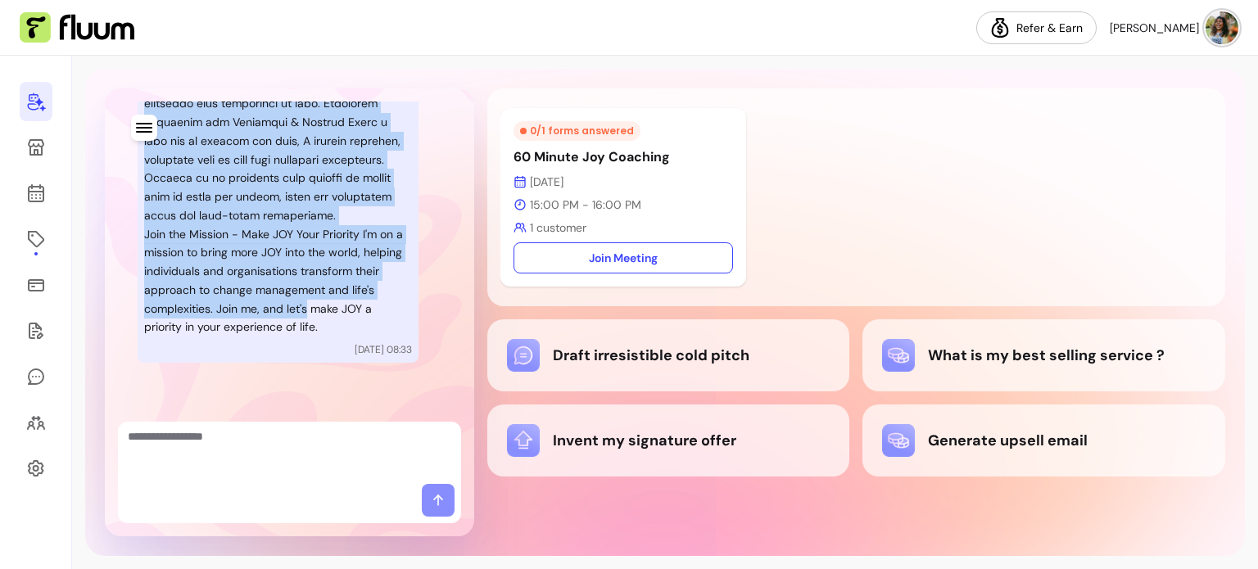
scroll to position [2243, 0]
drag, startPoint x: 144, startPoint y: 298, endPoint x: 337, endPoint y: 320, distance: 194.6
copy div "Loremi dolors amet consectetur adi e seddoei temp inci - UTL etd MAG aliquaen. …"
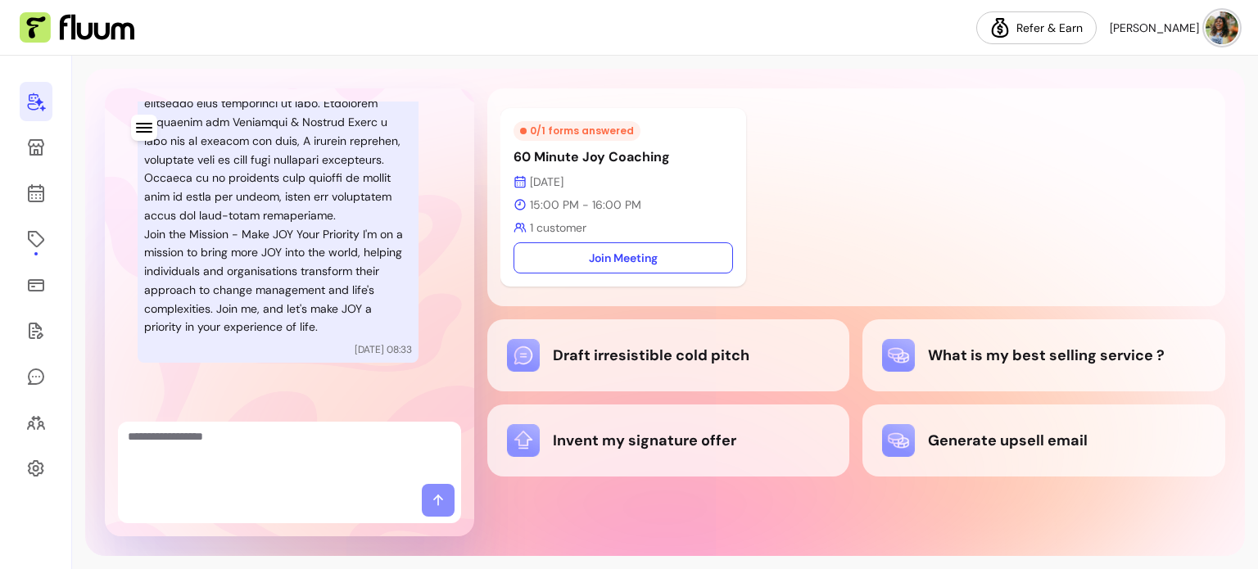
click at [242, 448] on textarea "Ask me anything..." at bounding box center [290, 452] width 324 height 49
paste textarea "**********"
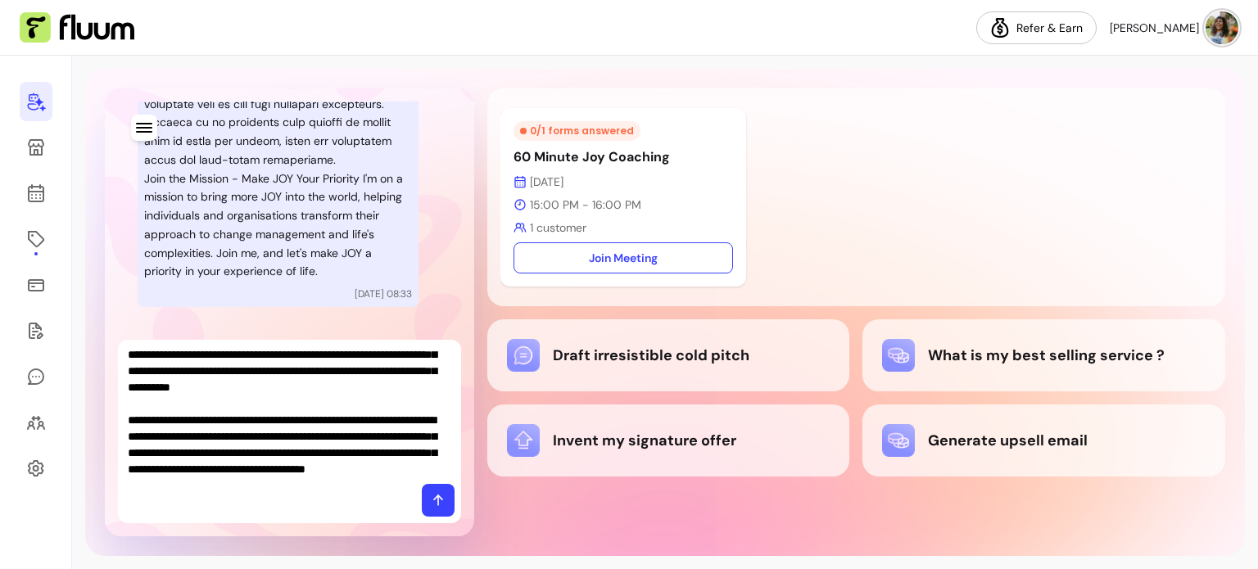
scroll to position [1589, 0]
type textarea "**********"
click at [439, 501] on icon at bounding box center [438, 500] width 16 height 16
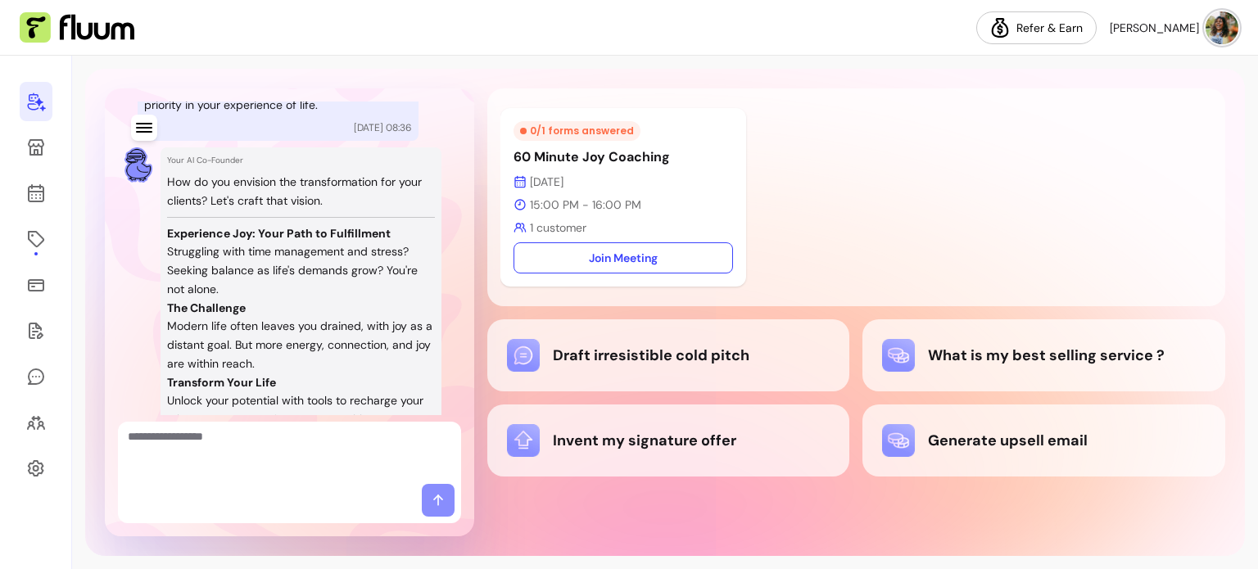
scroll to position [4845, 0]
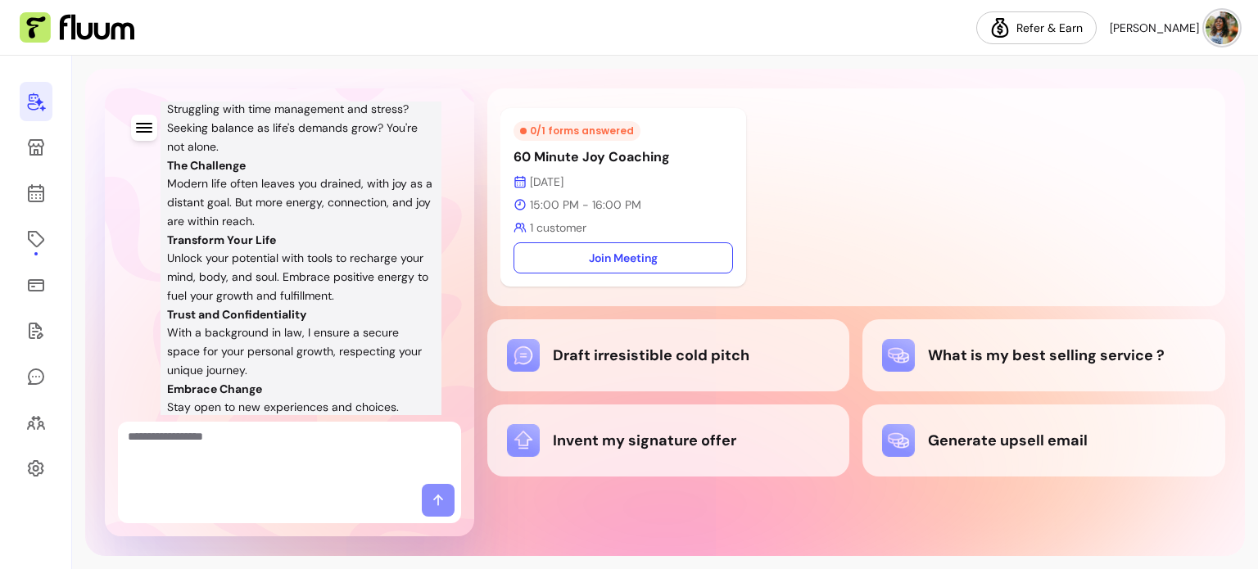
click at [166, 205] on div "Your AI Co-Founder How do you envision the transformation for your clients? Let…" at bounding box center [301, 333] width 281 height 657
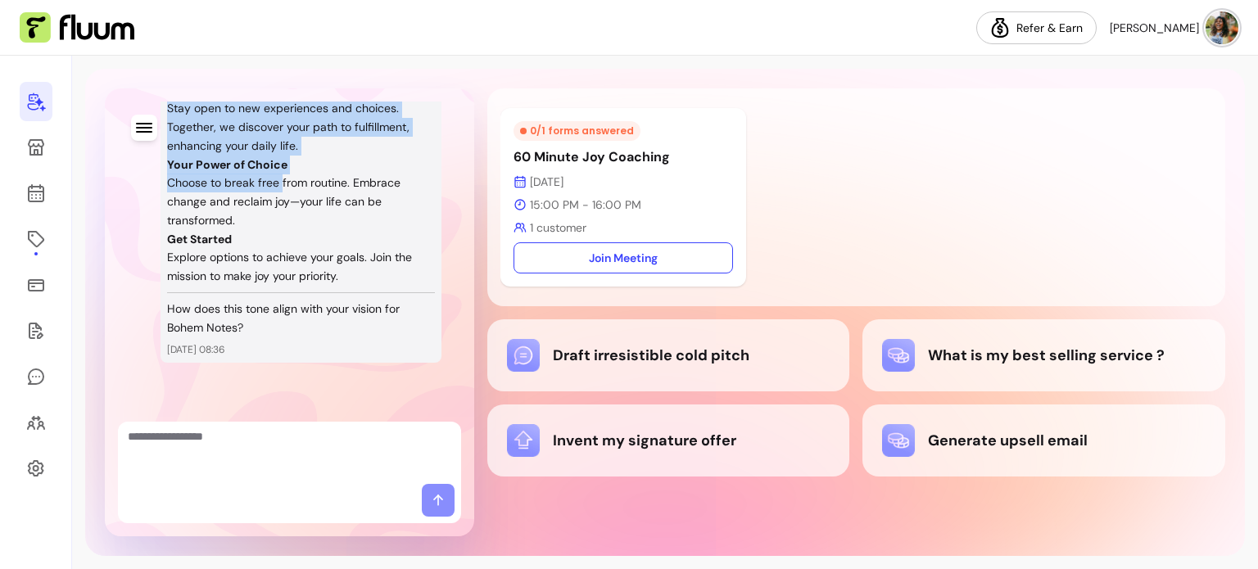
scroll to position [5255, 0]
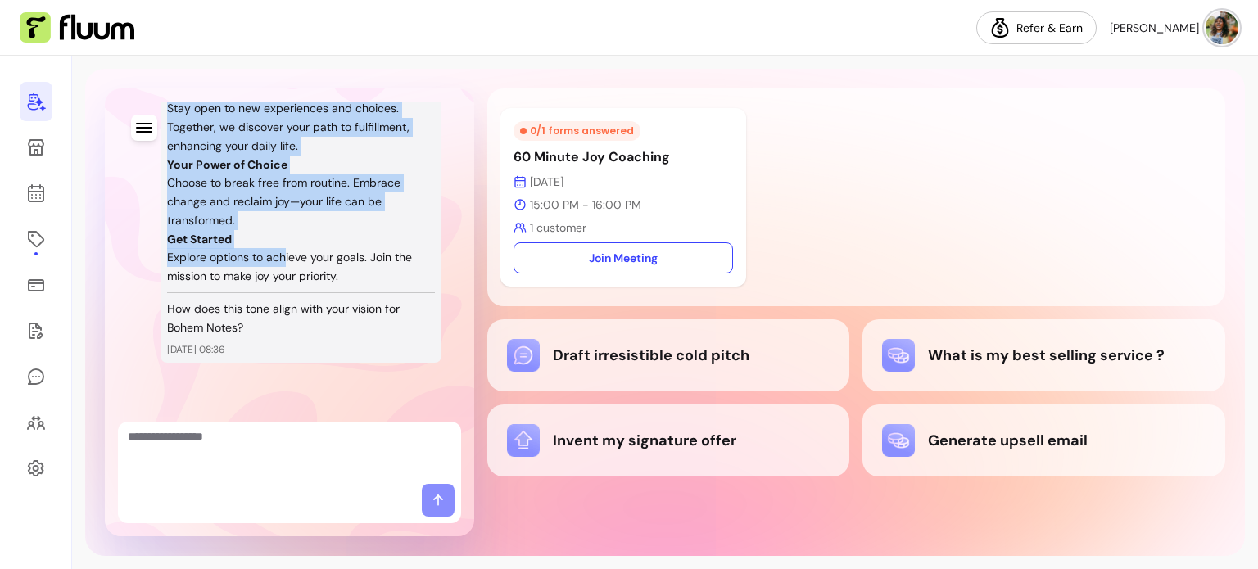
drag, startPoint x: 170, startPoint y: 201, endPoint x: 283, endPoint y: 261, distance: 128.6
click at [283, 261] on div "How do you envision the transformation for your clients? Let's craft that visio…" at bounding box center [301, 33] width 268 height 605
copy div "Experience Joy: Your Path to Fulfillment Struggling with time management and st…"
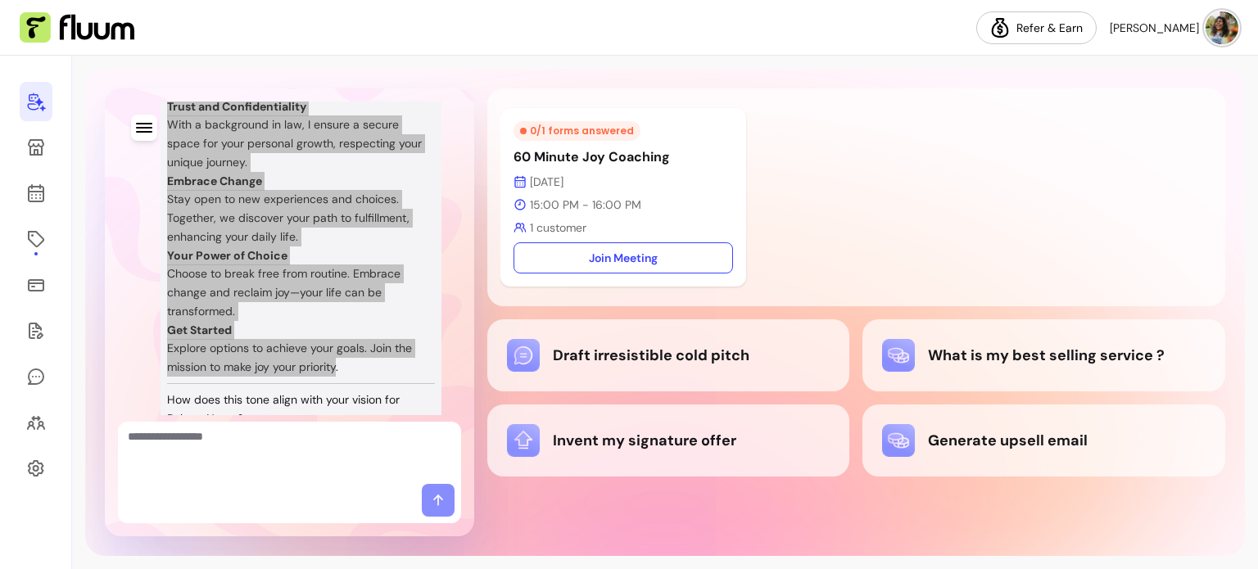
scroll to position [4764, 0]
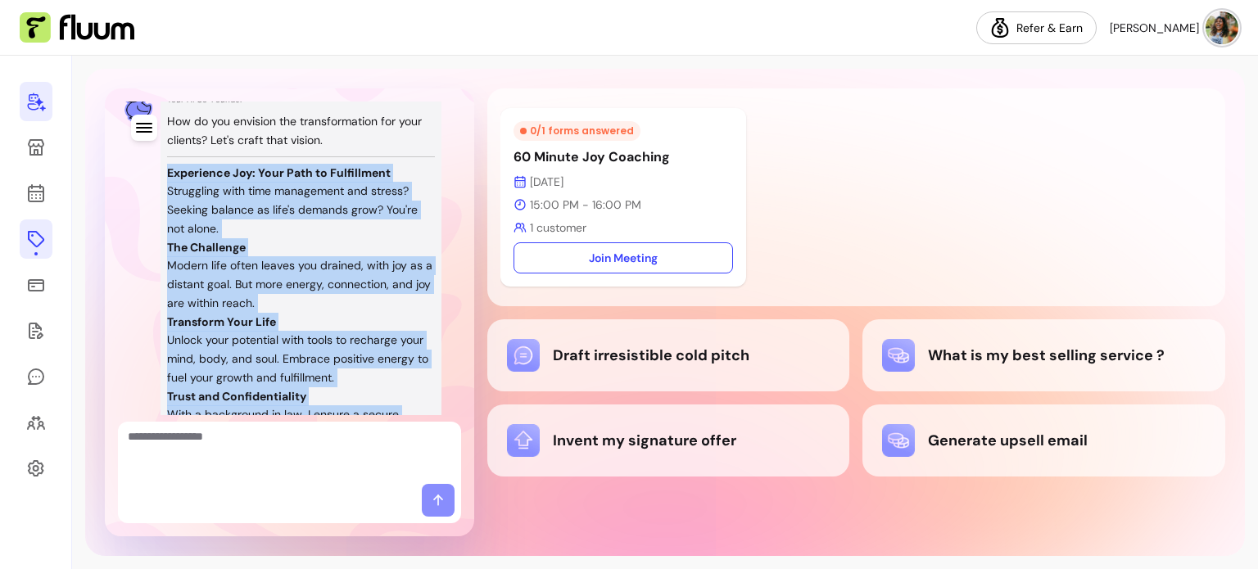
click at [29, 242] on icon at bounding box center [36, 239] width 16 height 16
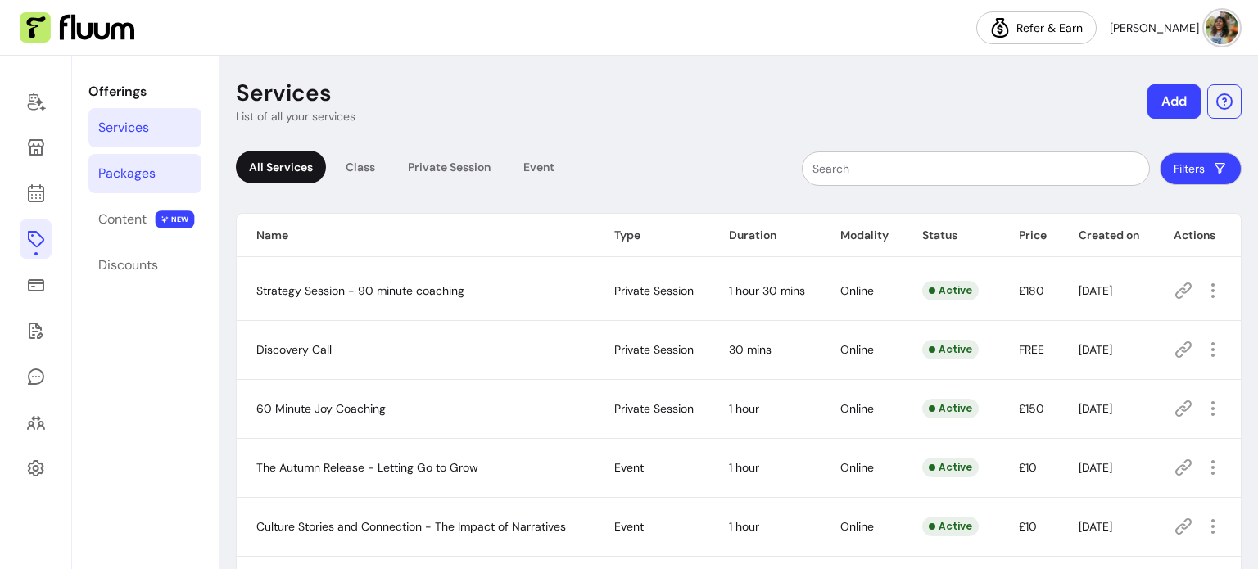
click at [124, 183] on div "Packages" at bounding box center [126, 174] width 57 height 20
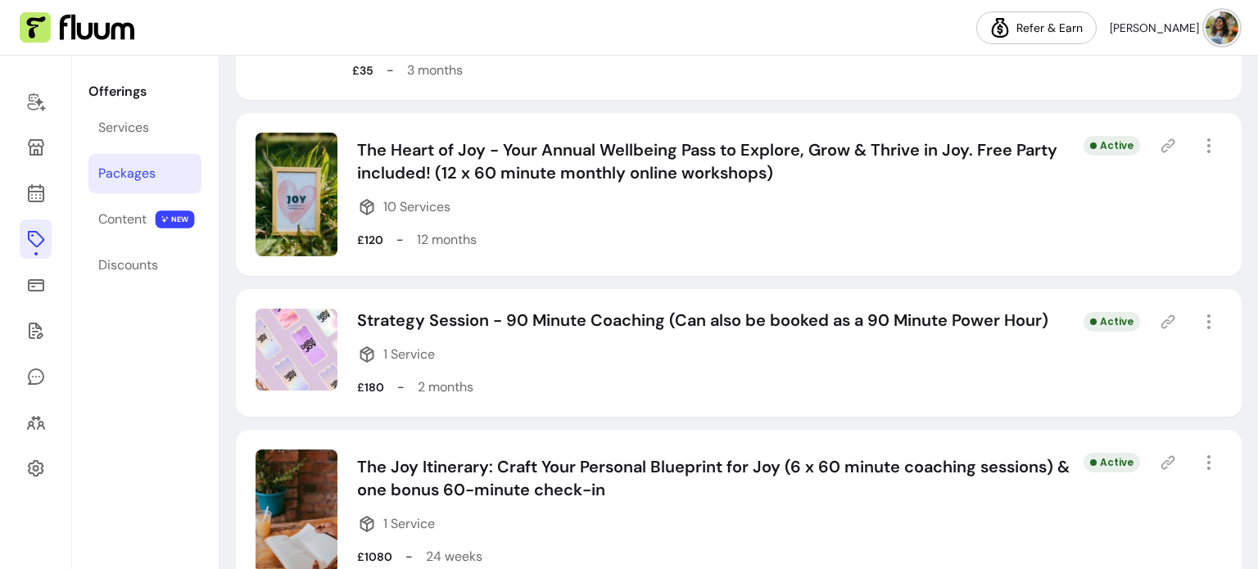
scroll to position [475, 0]
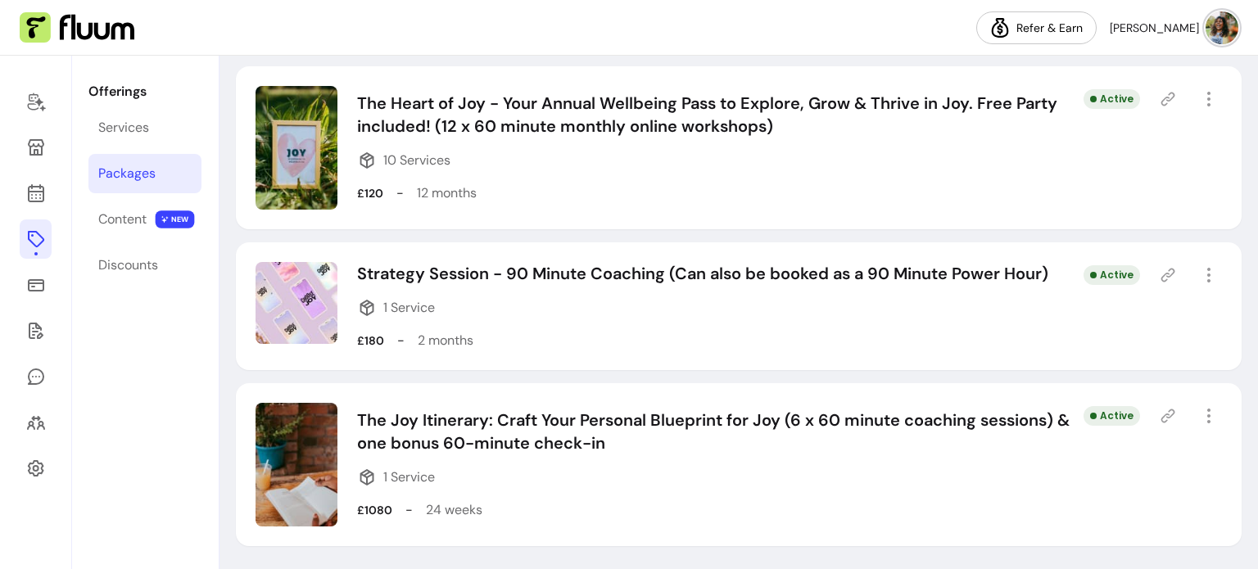
click at [1160, 273] on icon at bounding box center [1168, 275] width 16 height 16
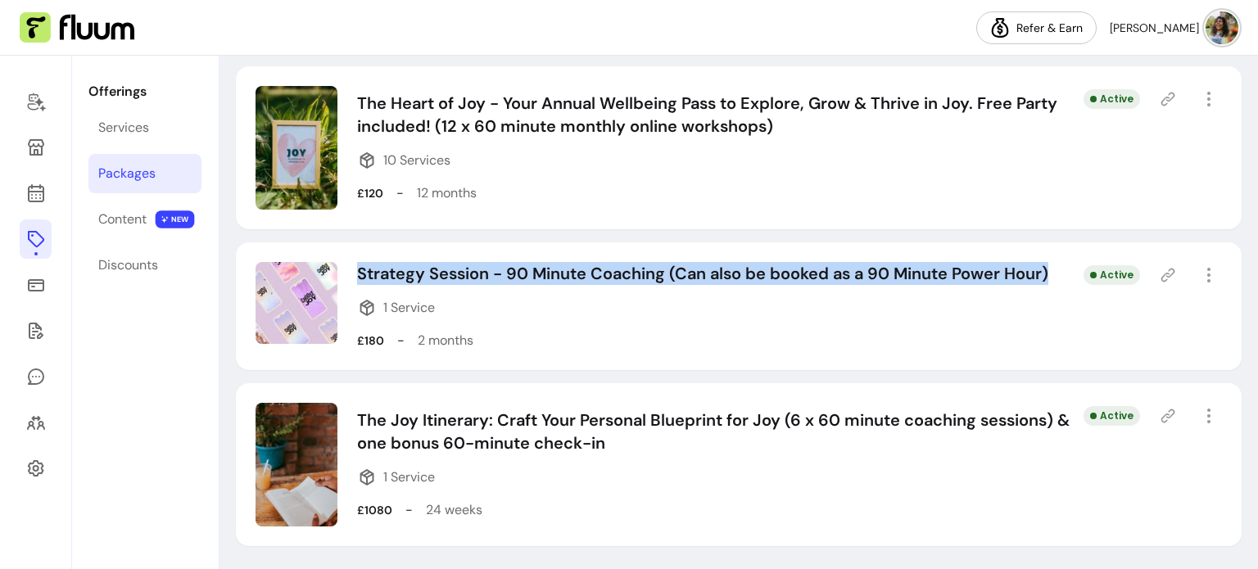
drag, startPoint x: 357, startPoint y: 274, endPoint x: 1053, endPoint y: 290, distance: 696.4
click at [1053, 290] on div "Strategy Session - 90 Minute Coaching (Can also be booked as a 90 Minute Power …" at bounding box center [739, 306] width 1006 height 128
copy p "Strategy Session - 90 Minute Coaching (Can also be booked as a 90 Minute Power …"
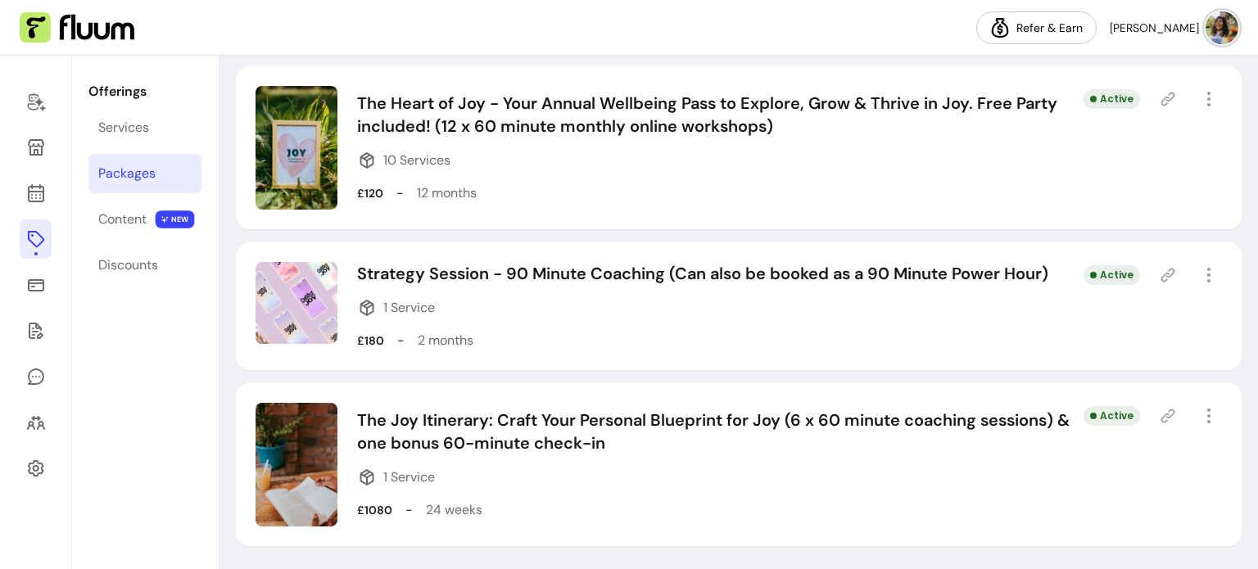
click at [1160, 278] on icon at bounding box center [1168, 275] width 16 height 16
click at [278, 310] on img at bounding box center [297, 303] width 82 height 82
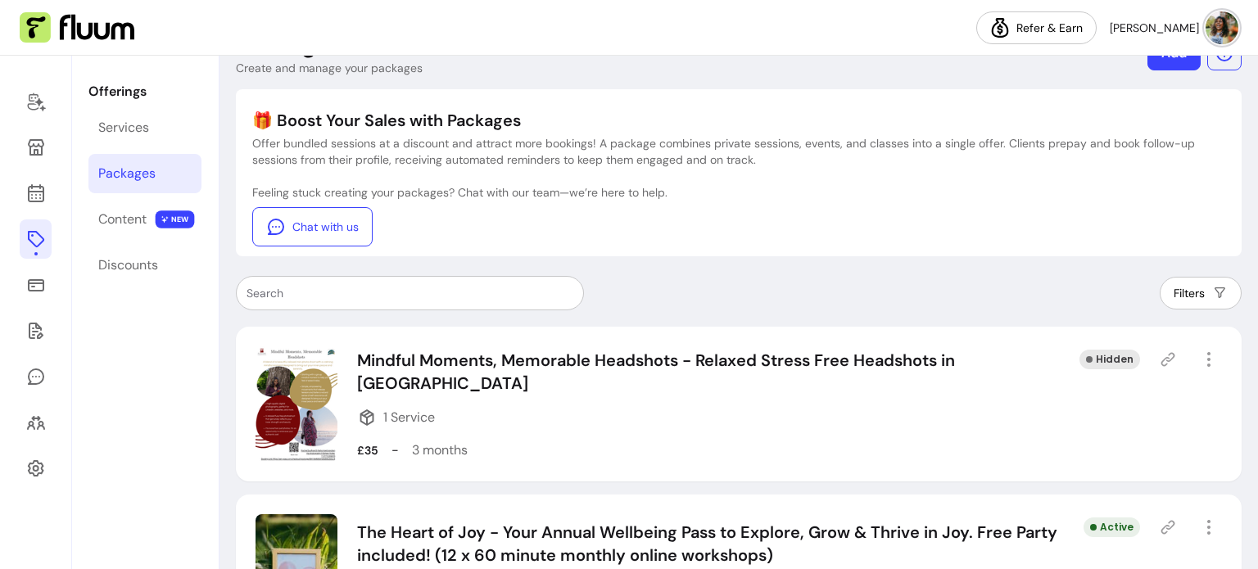
scroll to position [0, 0]
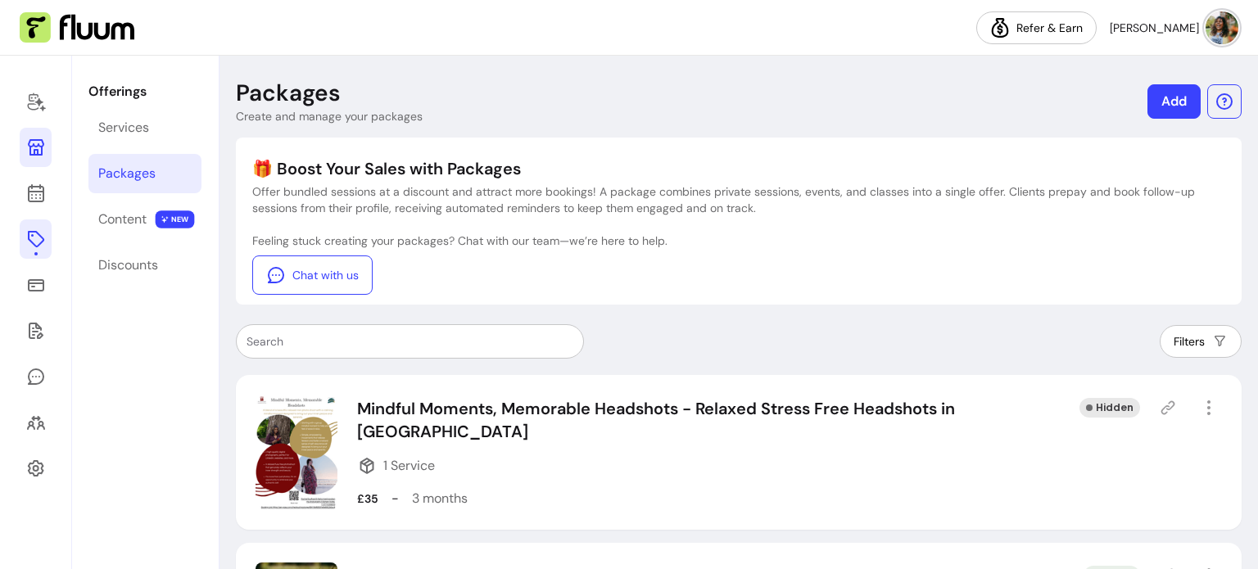
click at [41, 146] on icon at bounding box center [36, 147] width 16 height 16
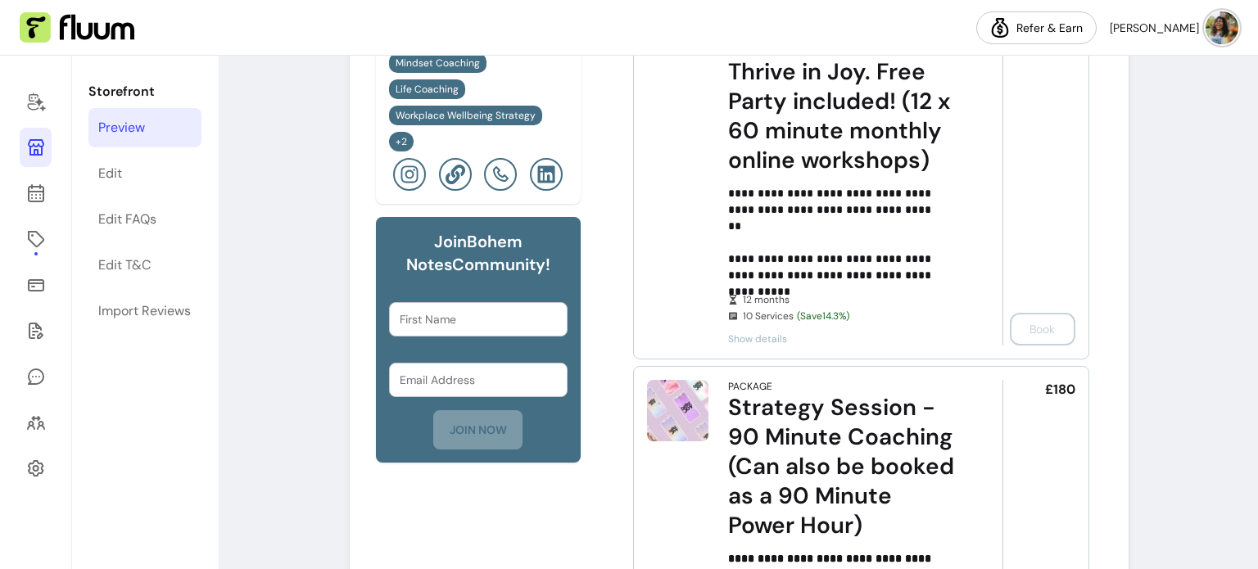
scroll to position [901, 0]
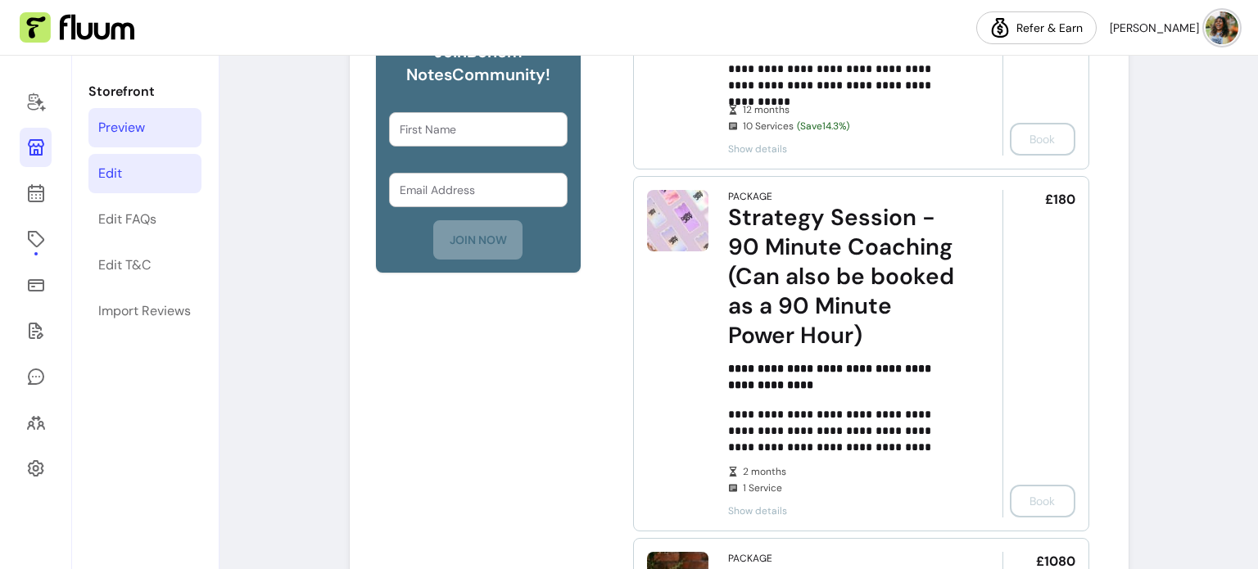
click at [102, 176] on div "Edit" at bounding box center [110, 174] width 24 height 20
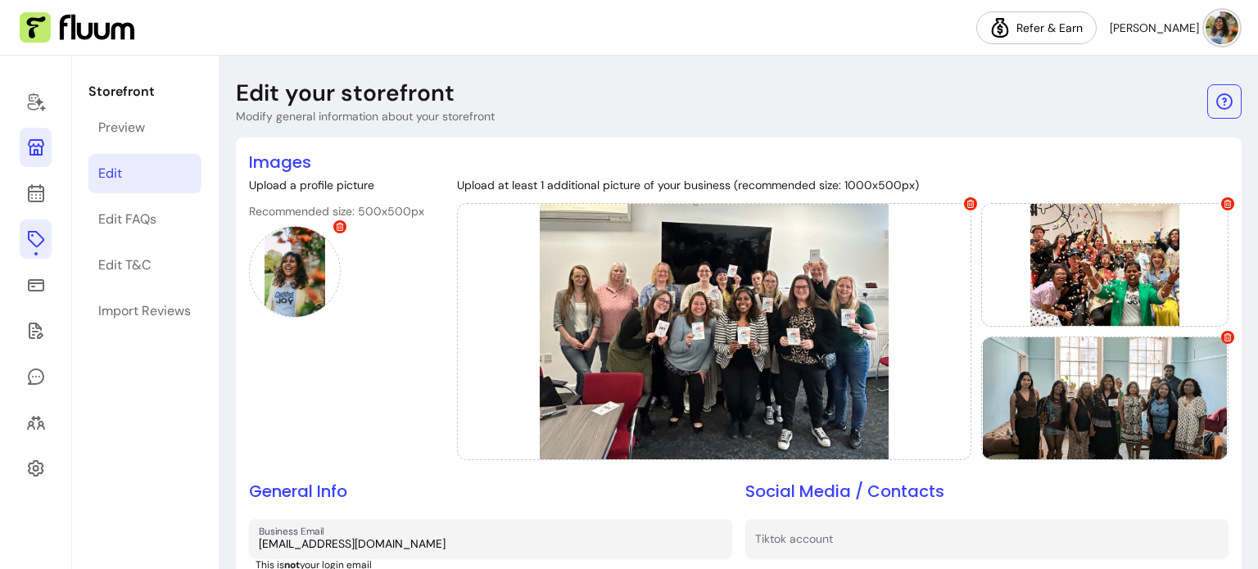
click at [35, 242] on icon at bounding box center [36, 239] width 20 height 20
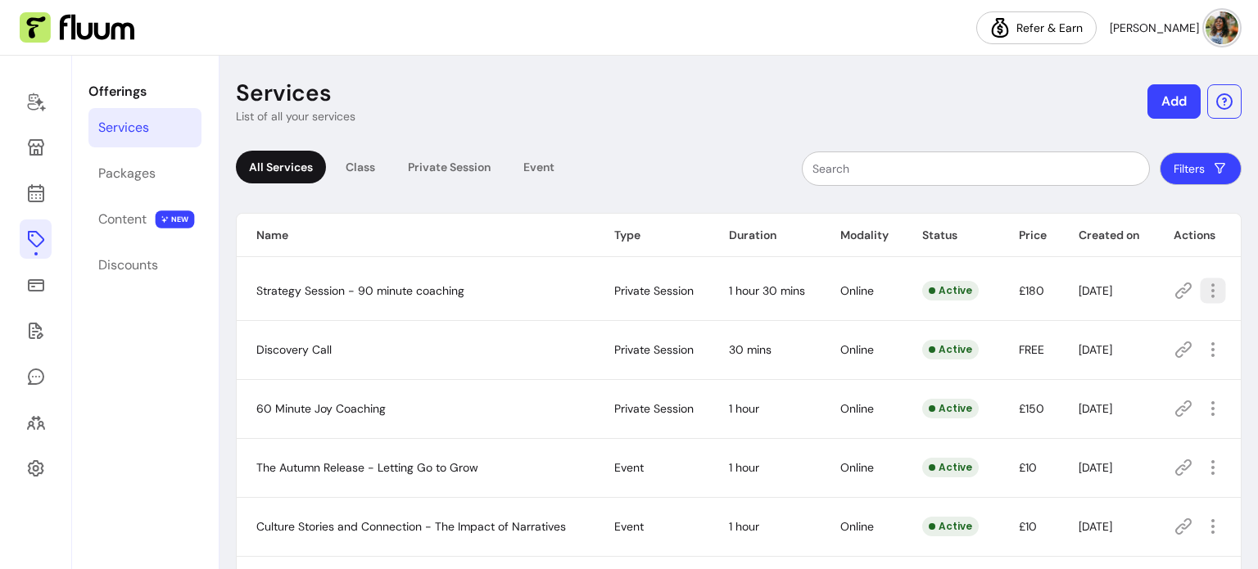
click at [1209, 291] on icon "button" at bounding box center [1213, 290] width 19 height 19
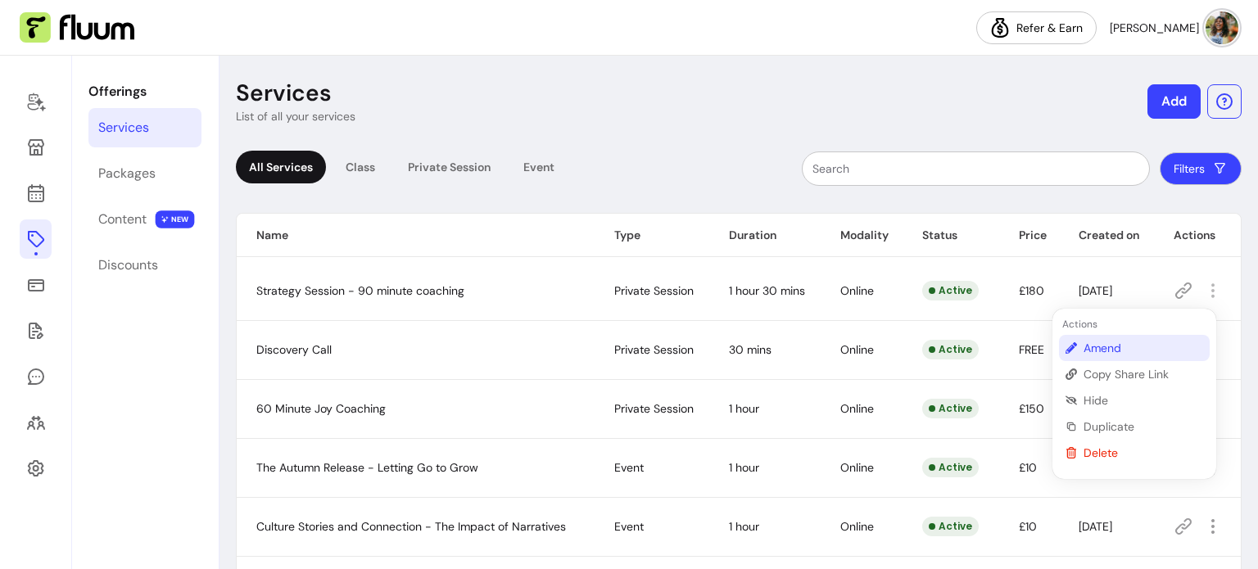
click at [1115, 342] on span "Amend" at bounding box center [1144, 348] width 120 height 16
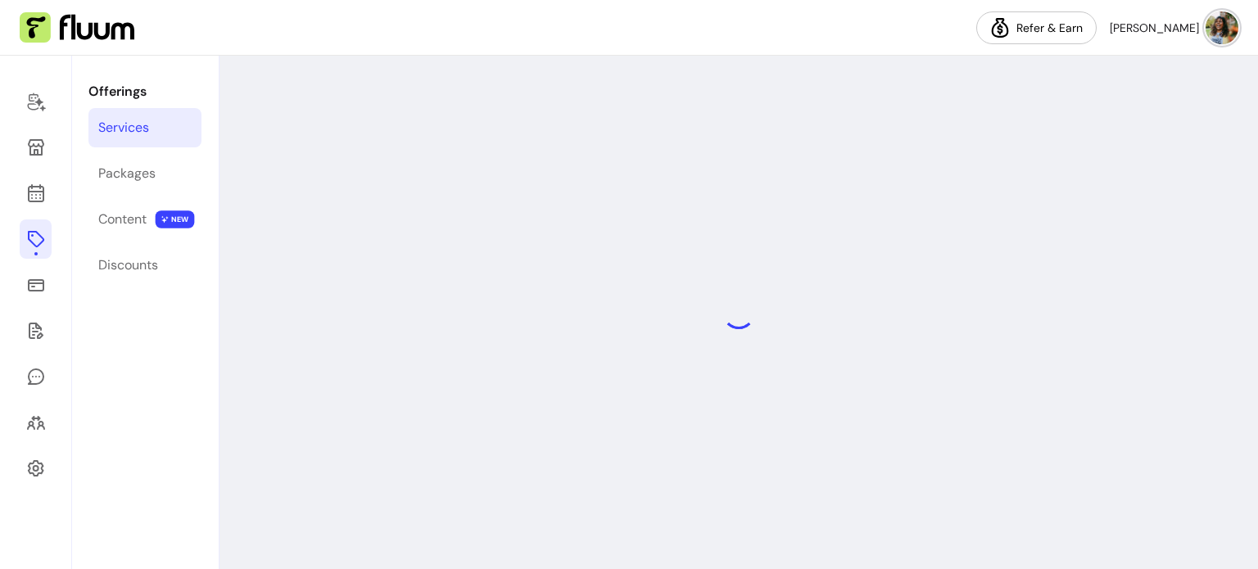
select select "**"
select select "***"
select select "******"
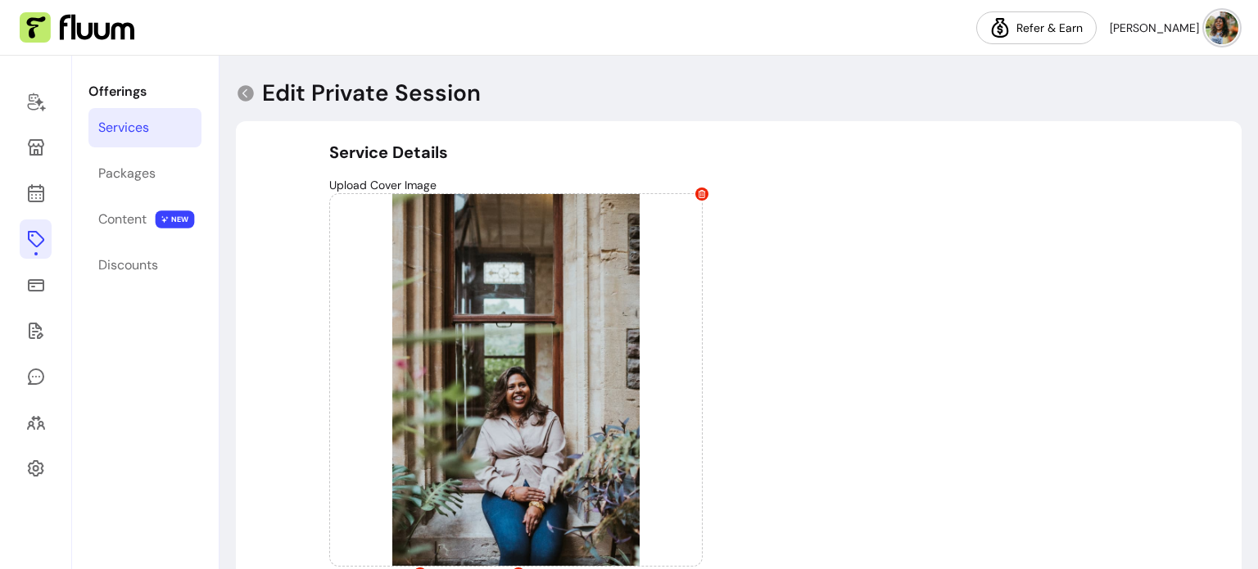
type input "**********"
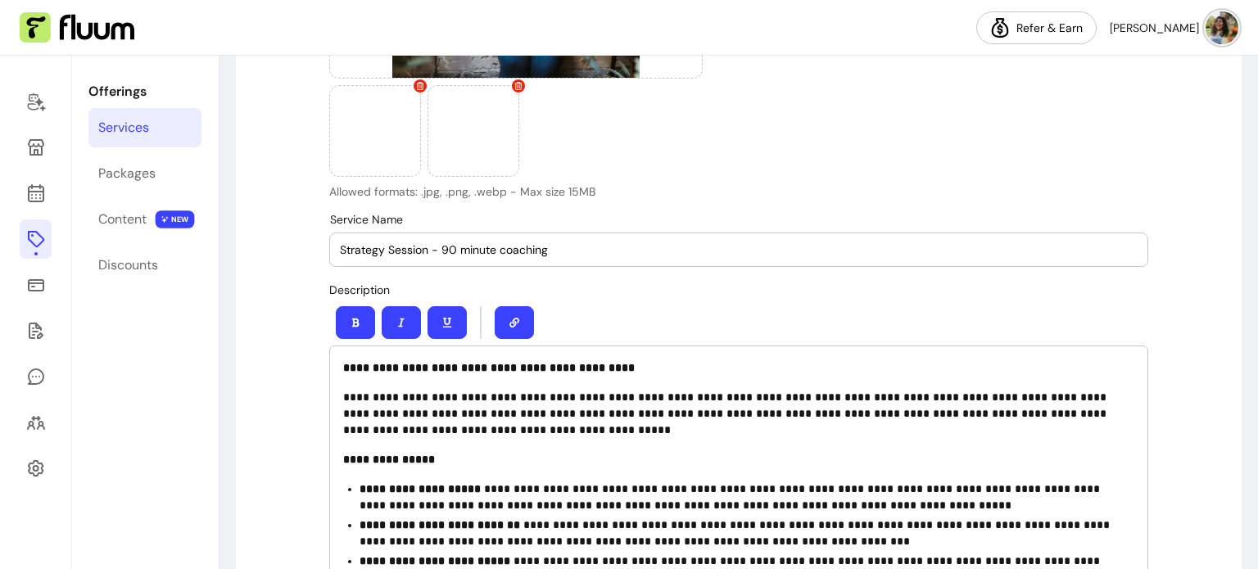
scroll to position [491, 0]
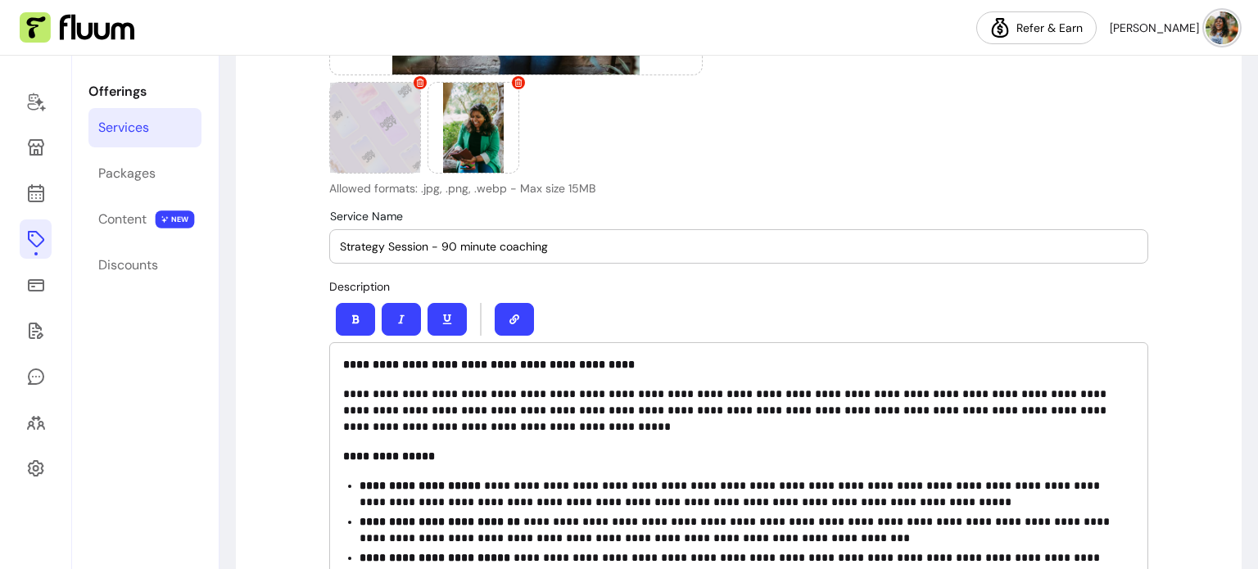
click at [388, 141] on div at bounding box center [375, 128] width 92 height 92
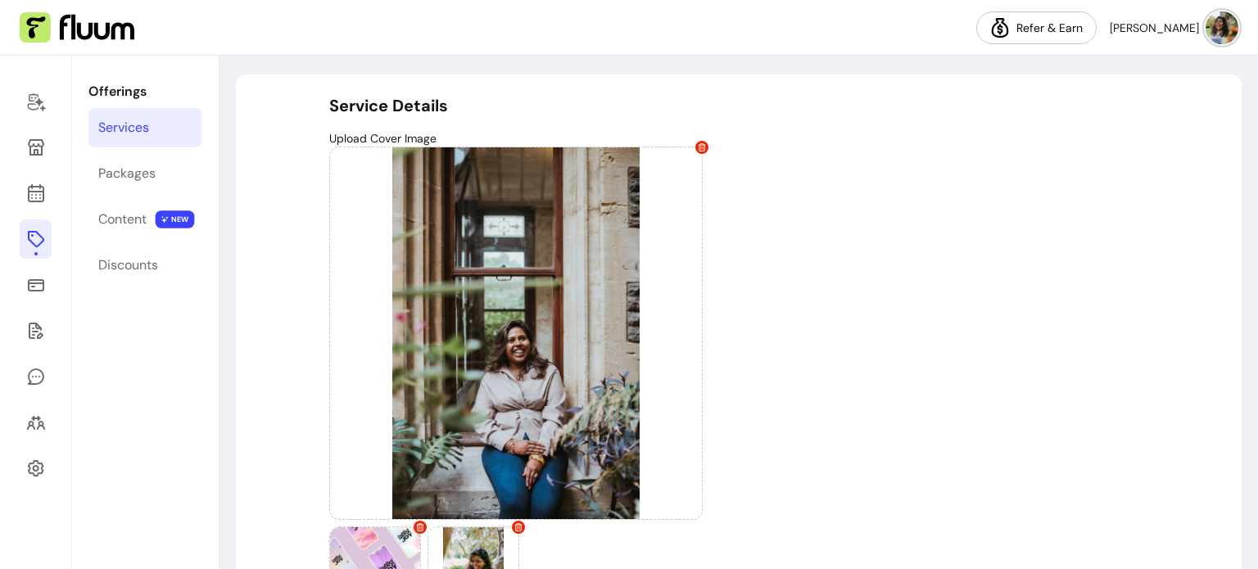
scroll to position [0, 0]
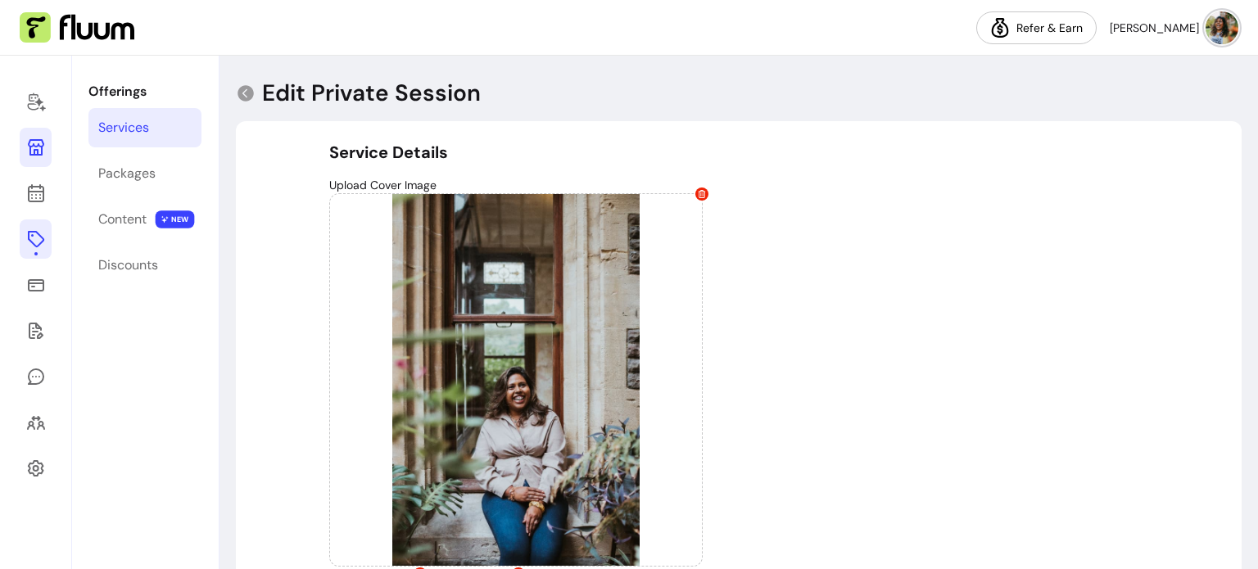
click at [43, 147] on icon at bounding box center [36, 147] width 16 height 16
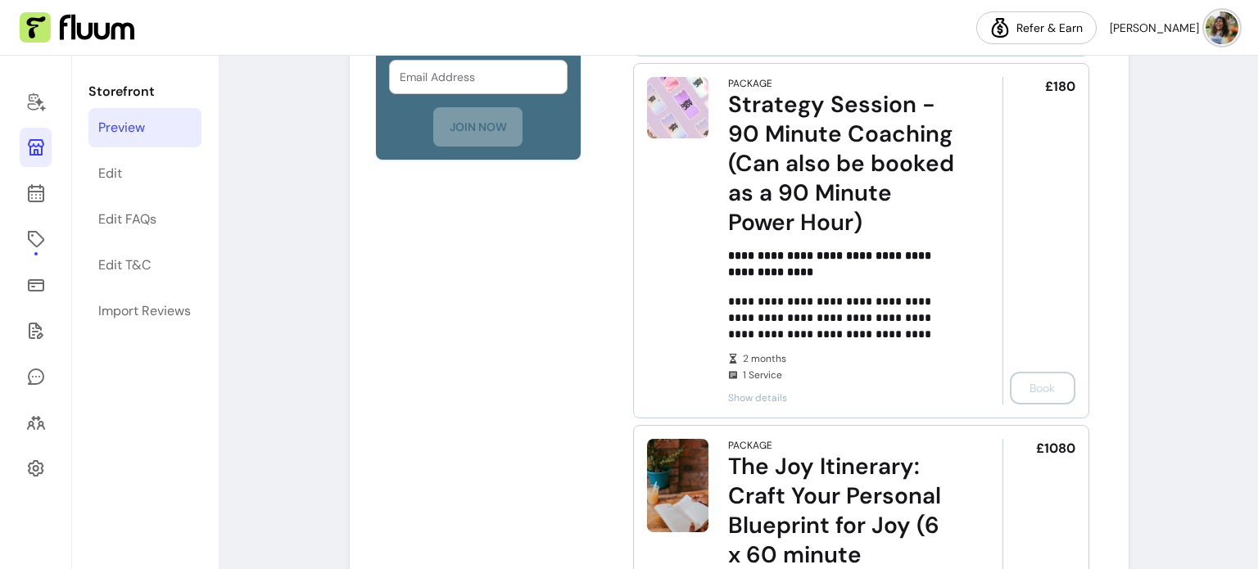
scroll to position [573, 0]
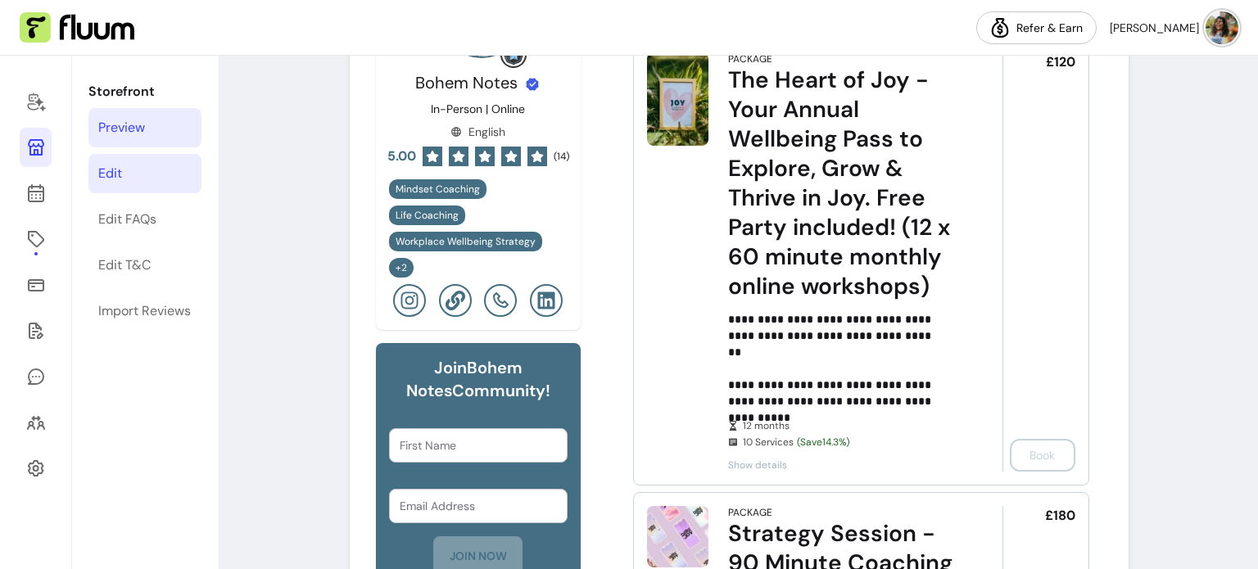
click at [111, 172] on div "Edit" at bounding box center [110, 174] width 24 height 20
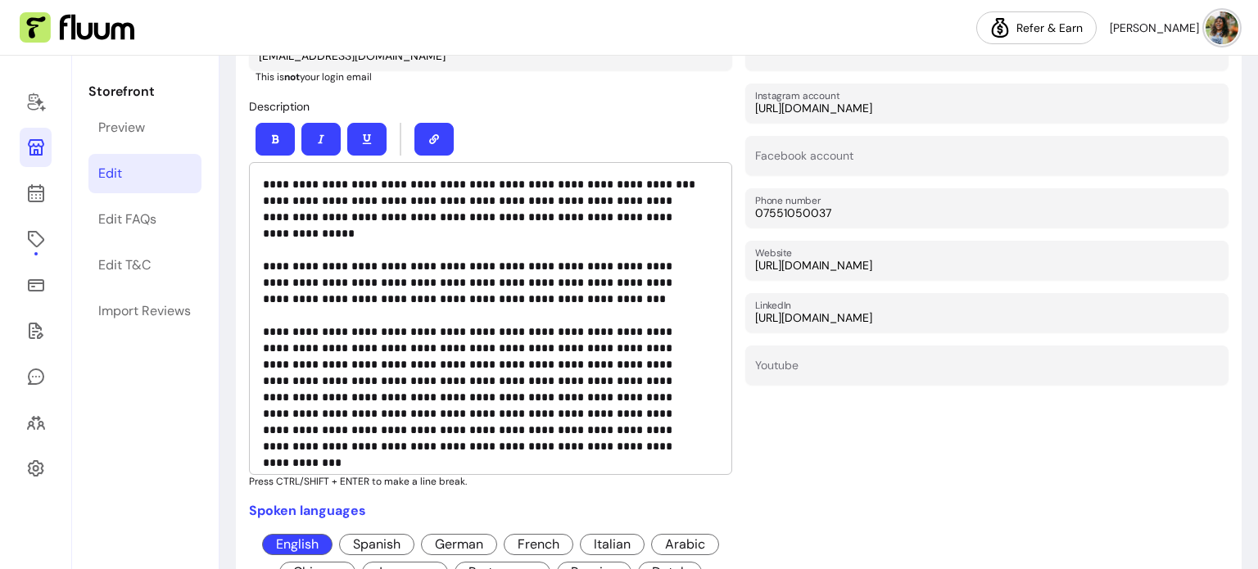
scroll to position [491, 0]
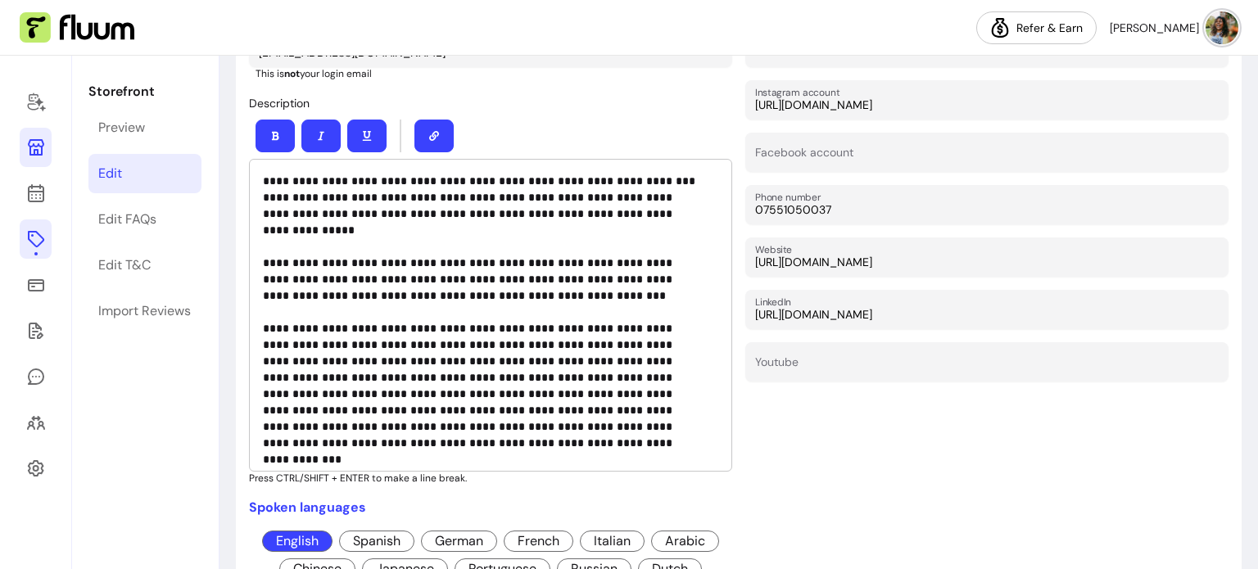
click at [33, 246] on icon at bounding box center [36, 239] width 20 height 20
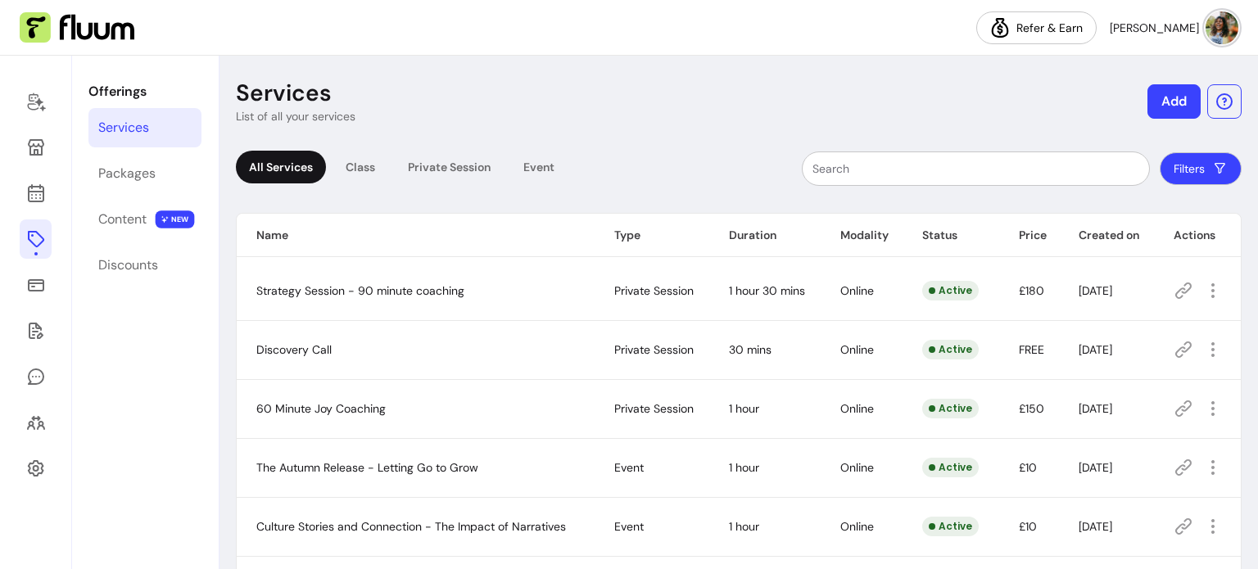
click at [1176, 291] on icon at bounding box center [1184, 291] width 16 height 16
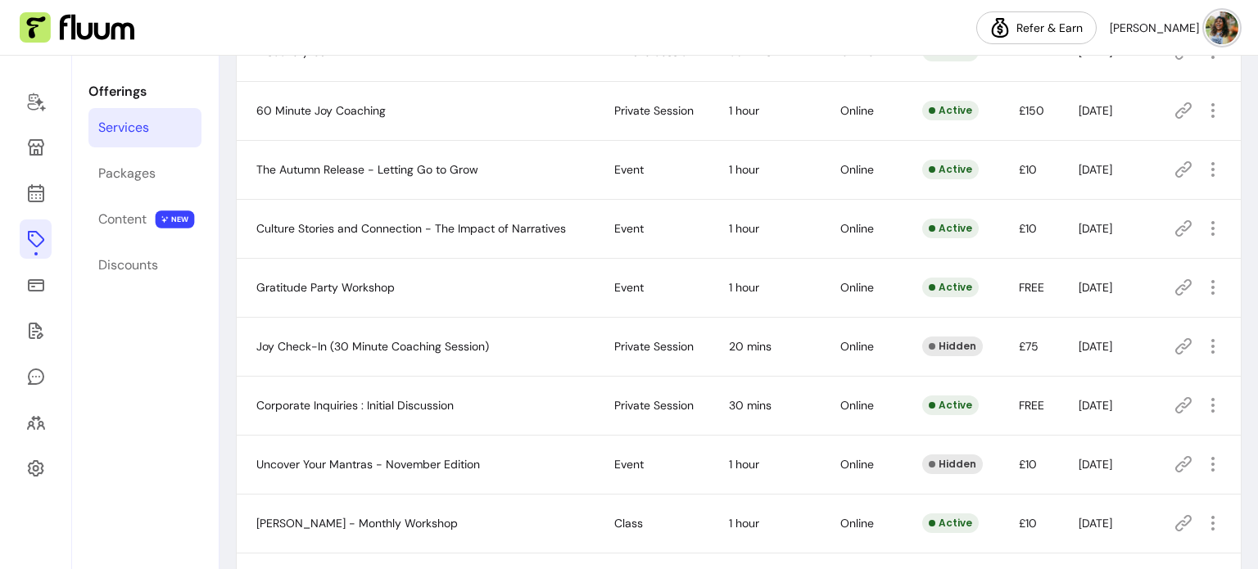
scroll to position [328, 0]
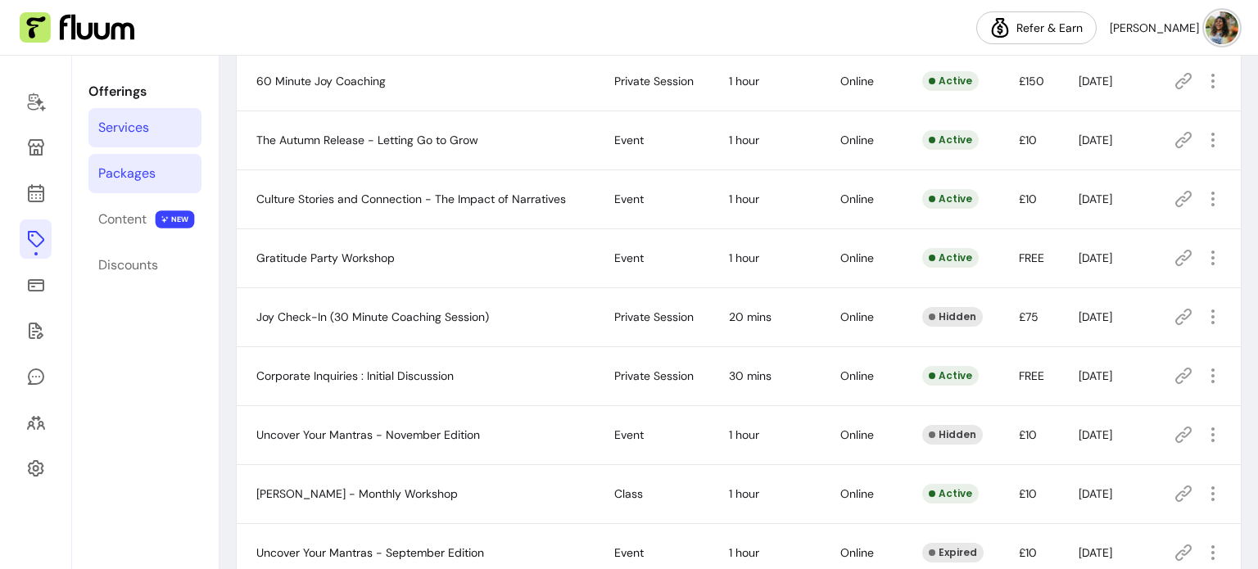
click at [152, 175] on div "Packages" at bounding box center [126, 174] width 57 height 20
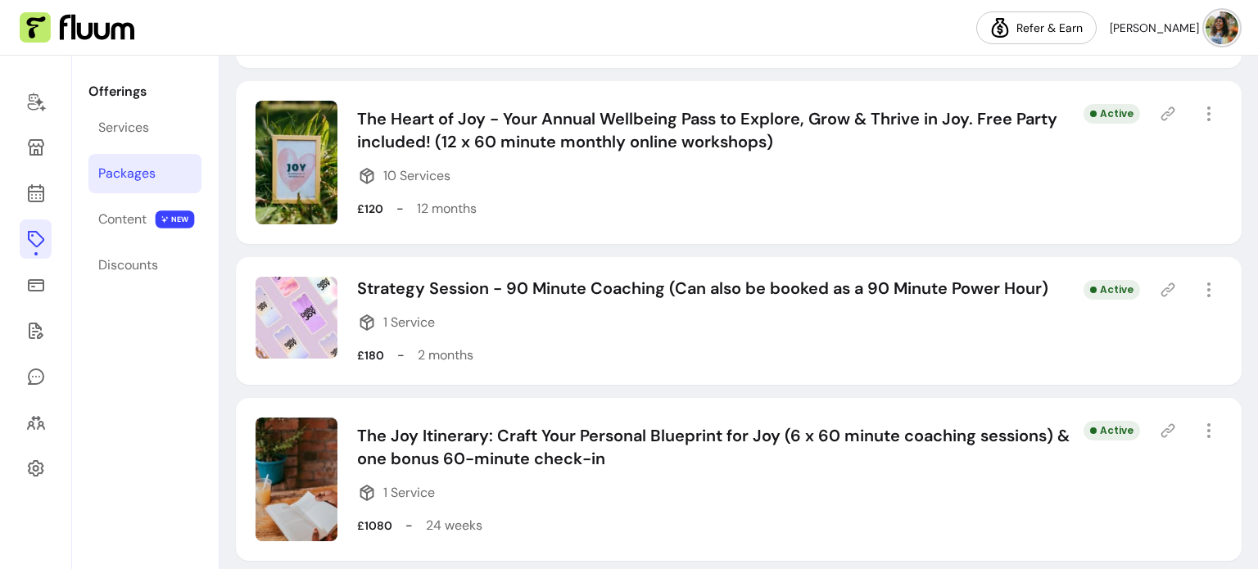
scroll to position [475, 0]
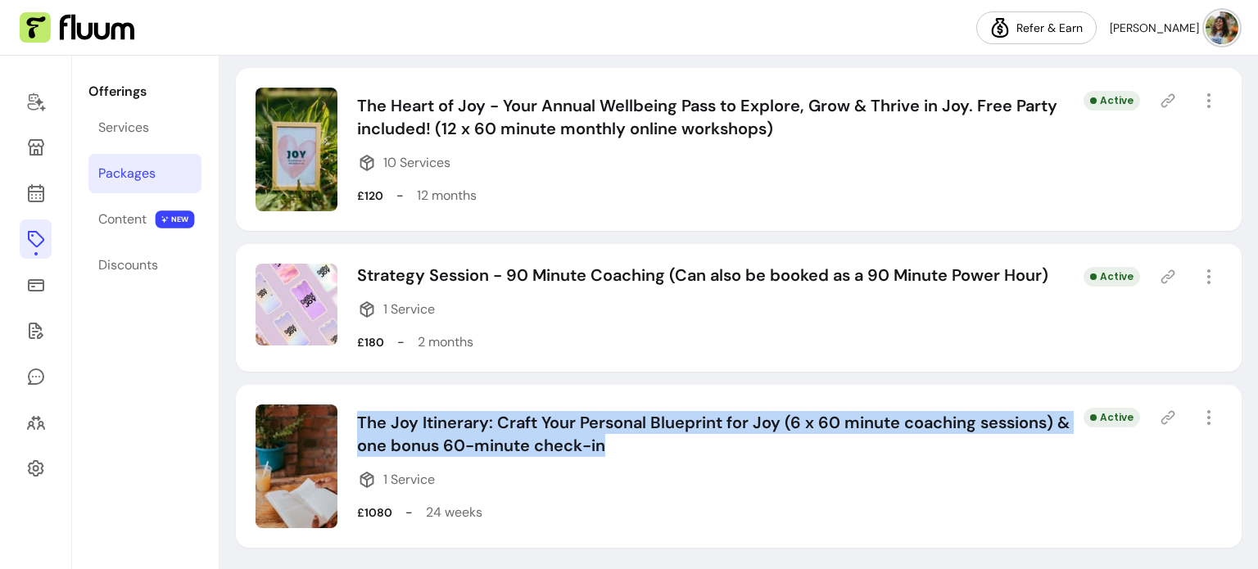
drag, startPoint x: 360, startPoint y: 420, endPoint x: 622, endPoint y: 450, distance: 263.8
click at [622, 450] on p "The Joy Itinerary: Craft Your Personal Blueprint for Joy (6 x 60 minute coachin…" at bounding box center [720, 434] width 726 height 46
copy p "The Joy Itinerary: Craft Your Personal Blueprint for Joy (6 x 60 minute coachin…"
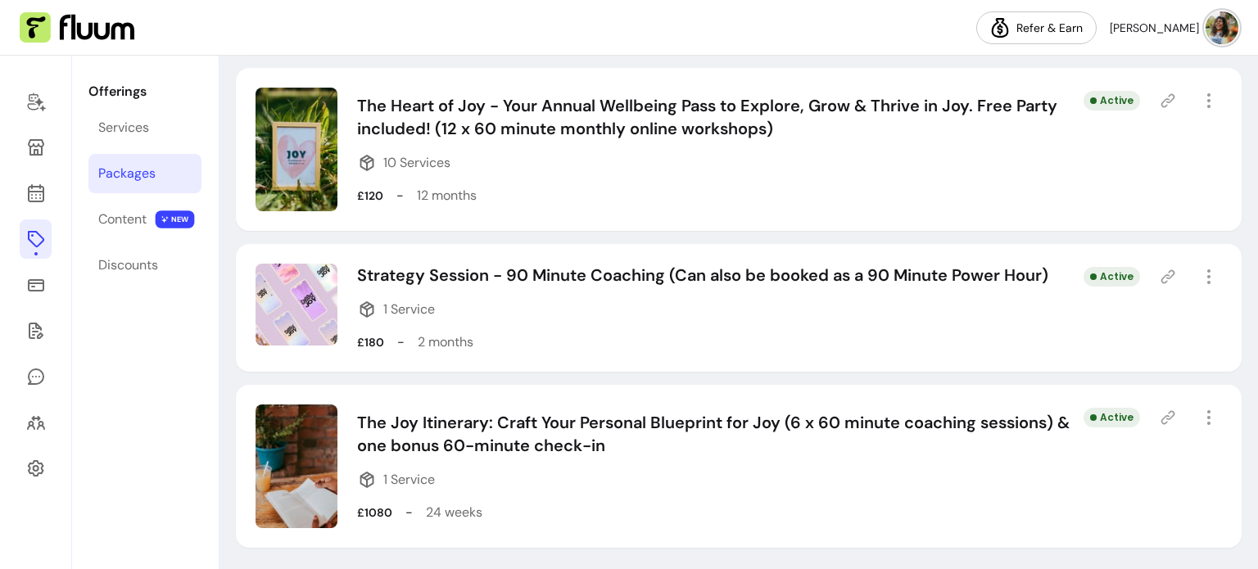
click at [1160, 417] on icon at bounding box center [1168, 418] width 16 height 16
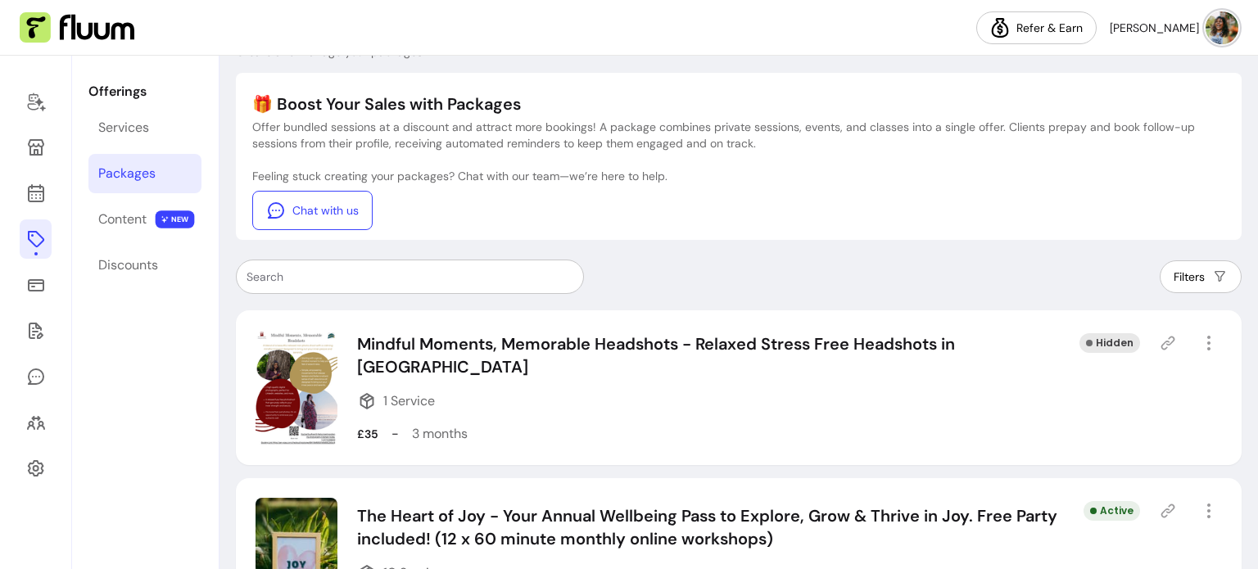
scroll to position [0, 0]
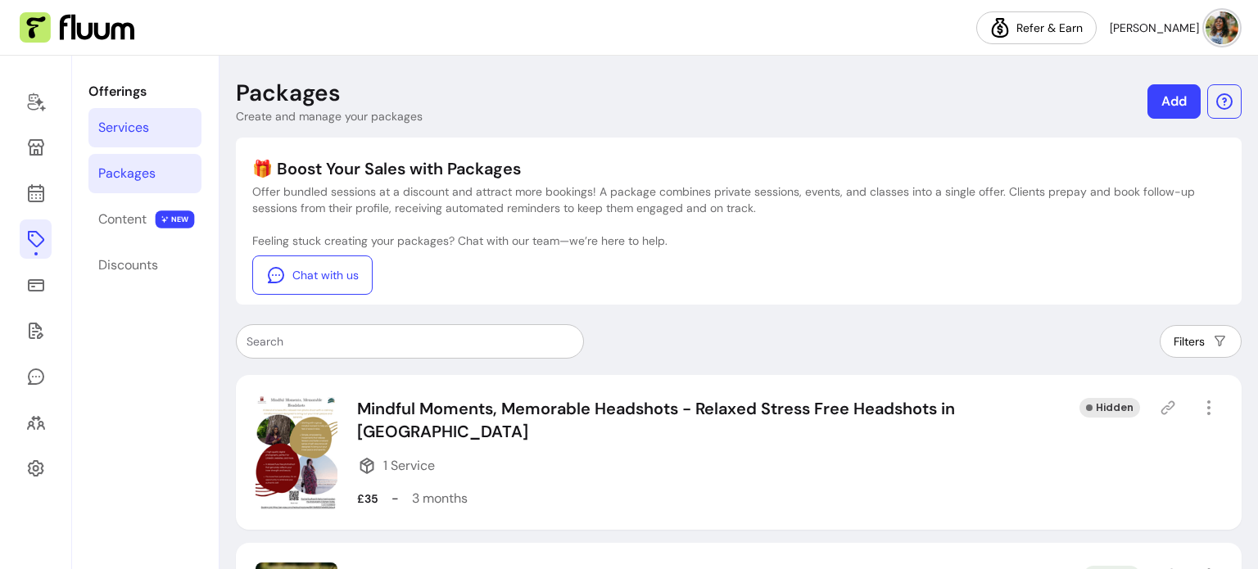
click at [111, 129] on div "Services" at bounding box center [123, 128] width 51 height 20
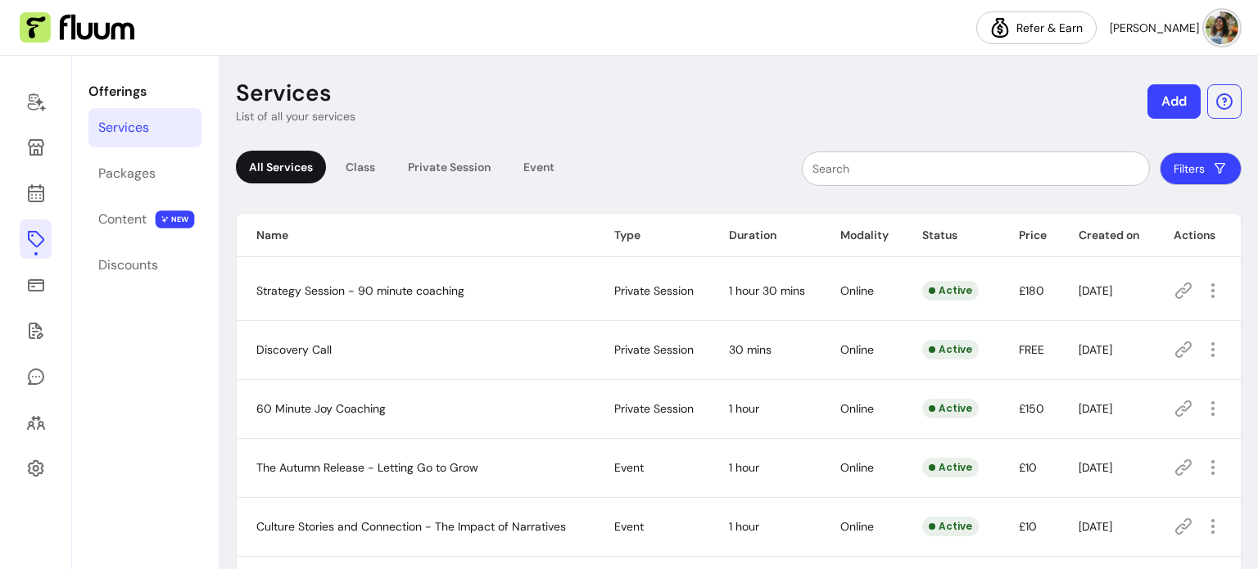
click at [1174, 348] on icon at bounding box center [1184, 350] width 20 height 20
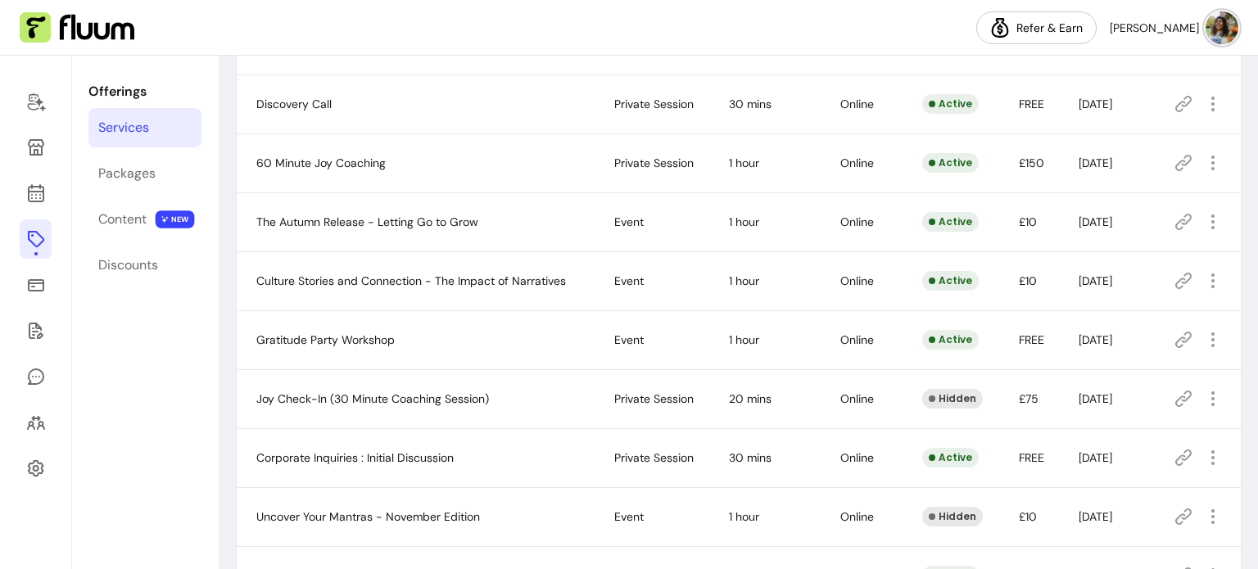
scroll to position [328, 0]
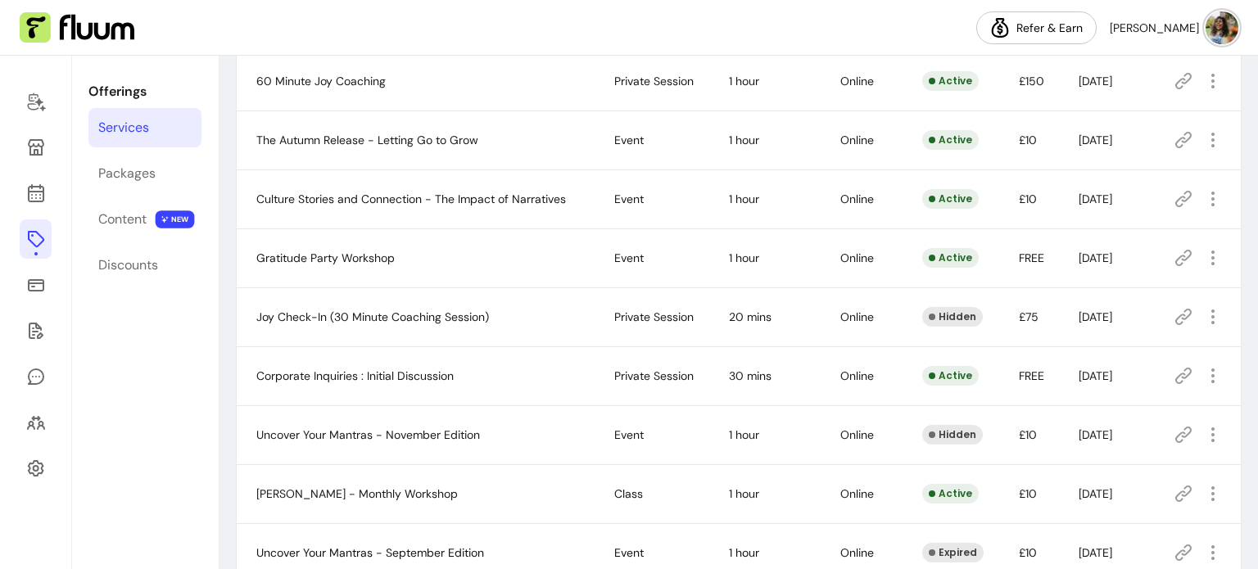
click at [1174, 377] on icon at bounding box center [1184, 376] width 20 height 20
click at [31, 156] on icon at bounding box center [36, 148] width 20 height 20
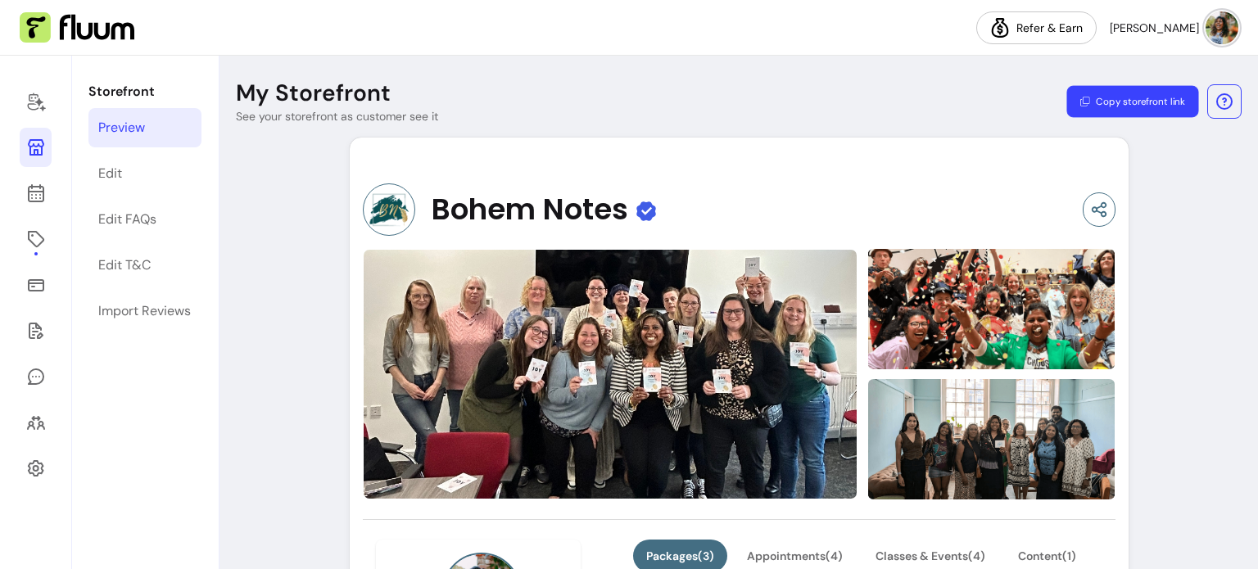
click at [1126, 97] on button "Copy storefront link" at bounding box center [1132, 102] width 132 height 32
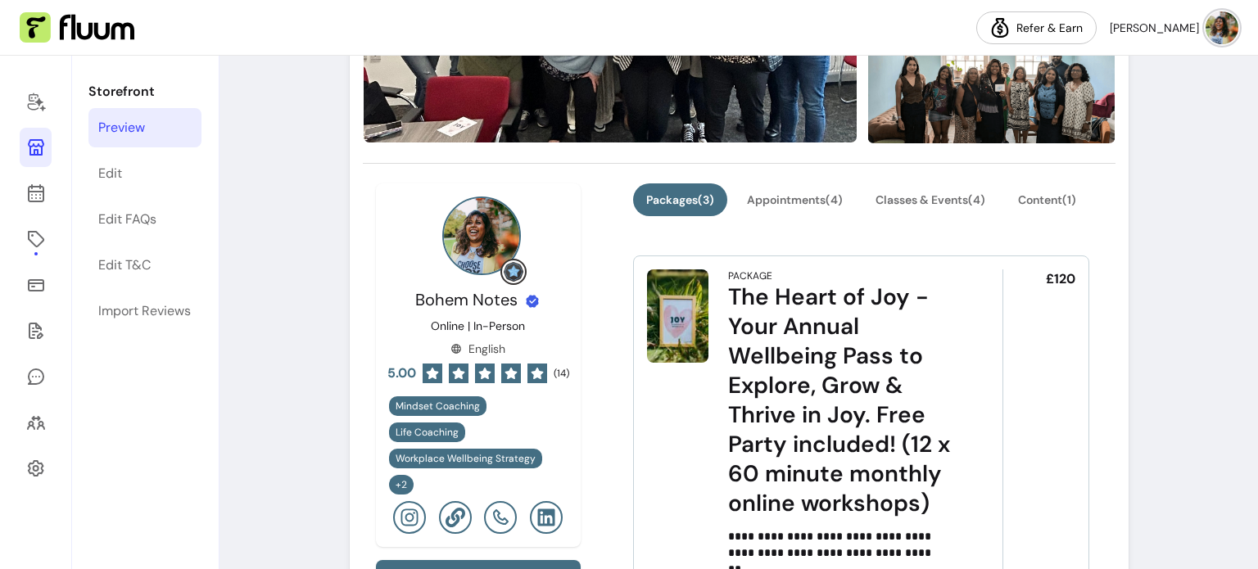
scroll to position [410, 0]
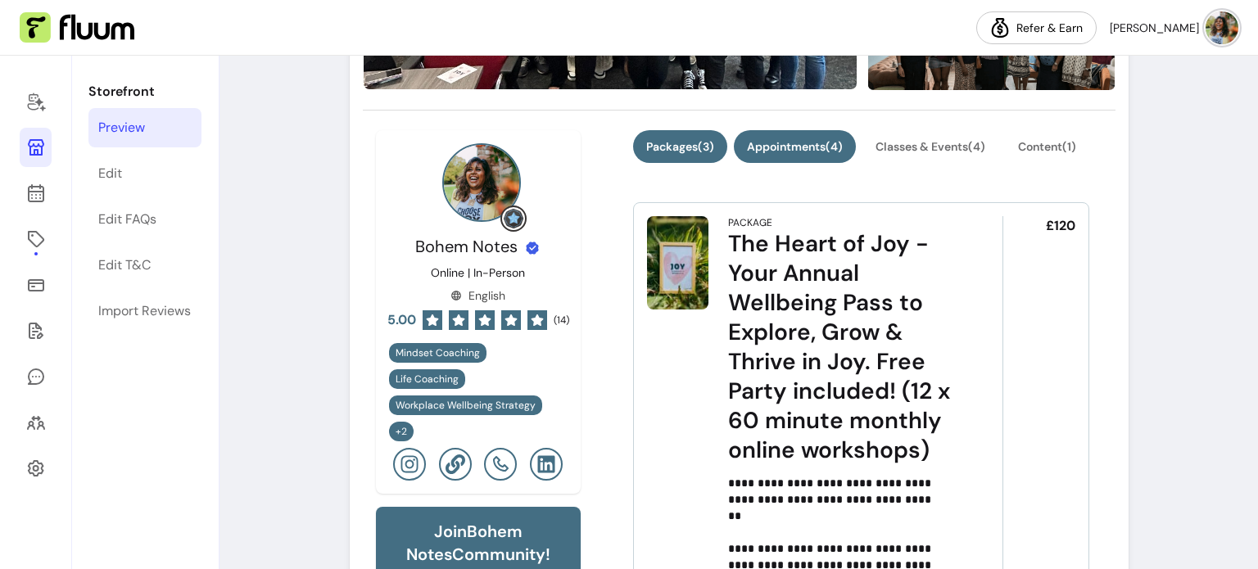
click at [778, 145] on button "Appointments ( 4 )" at bounding box center [795, 146] width 122 height 33
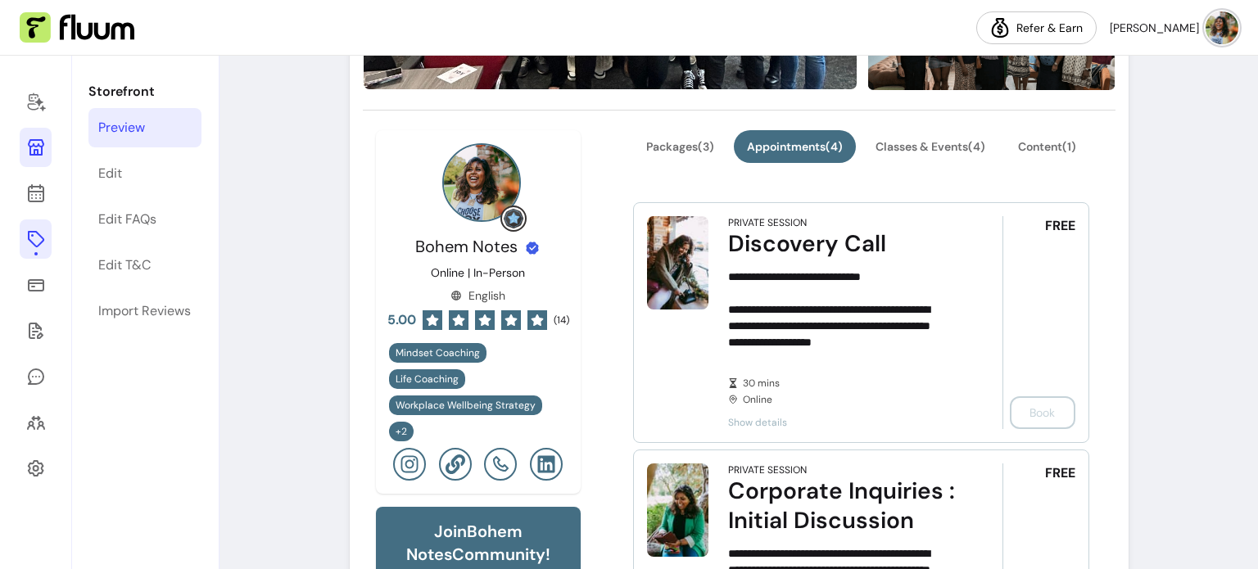
click at [38, 251] on link at bounding box center [36, 239] width 32 height 39
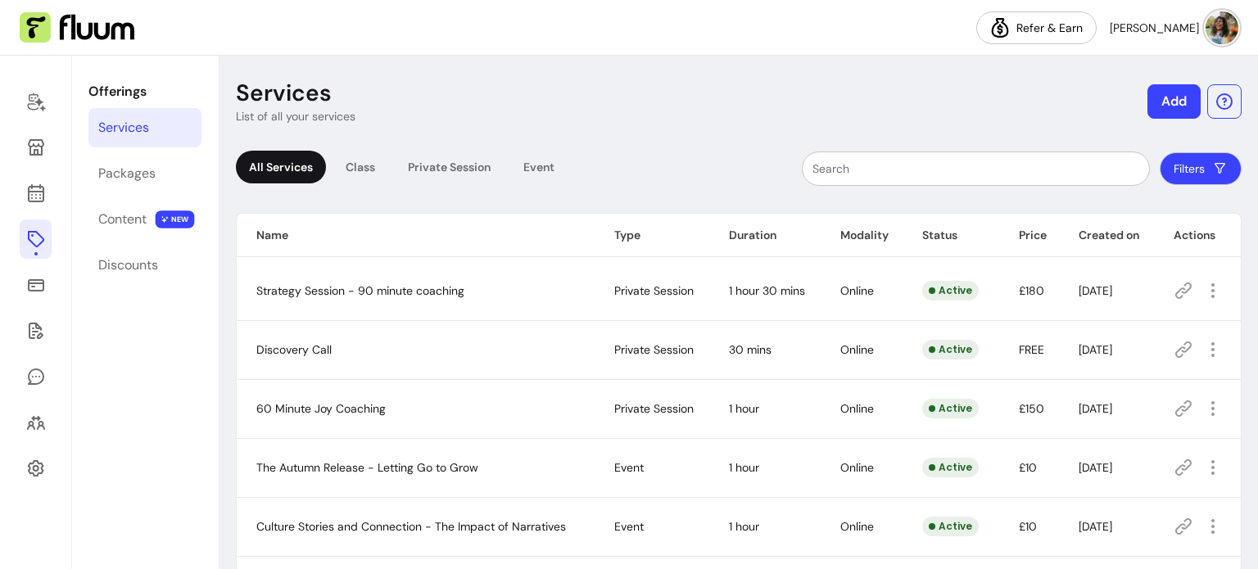
click at [1174, 349] on icon at bounding box center [1184, 350] width 20 height 20
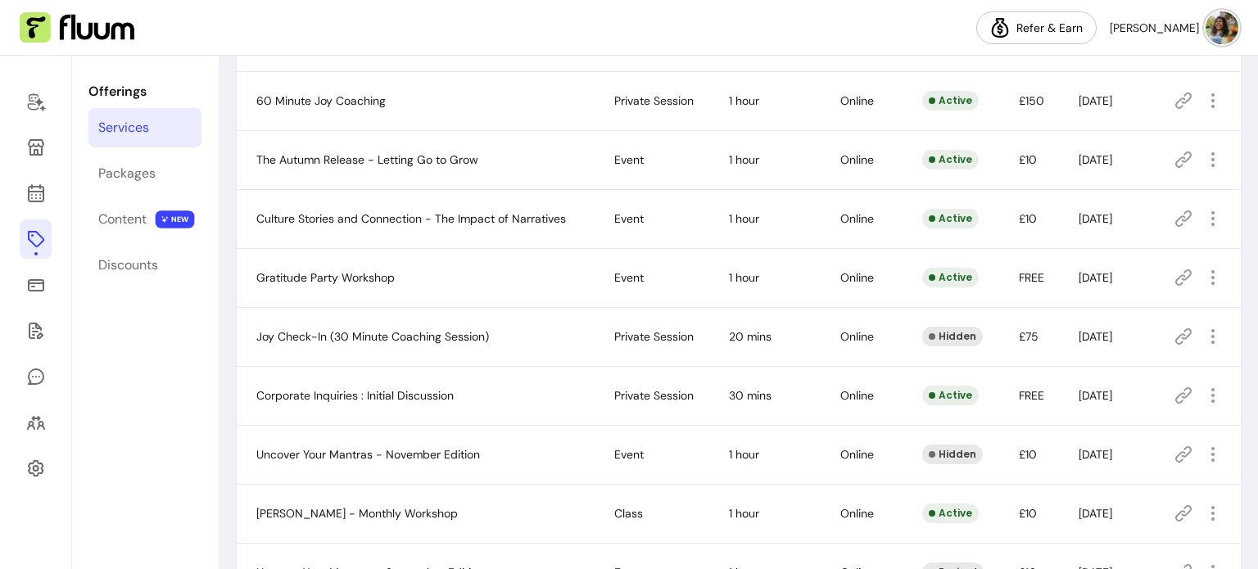
scroll to position [328, 0]
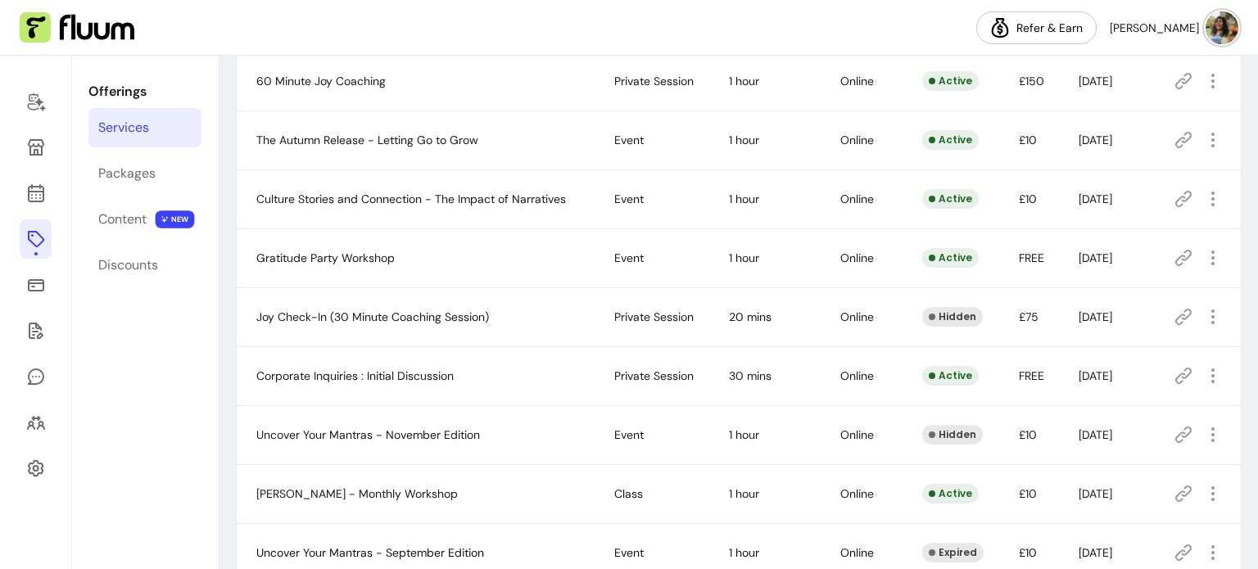
click at [1174, 370] on icon at bounding box center [1184, 376] width 20 height 20
click at [124, 226] on div "Content" at bounding box center [122, 220] width 48 height 20
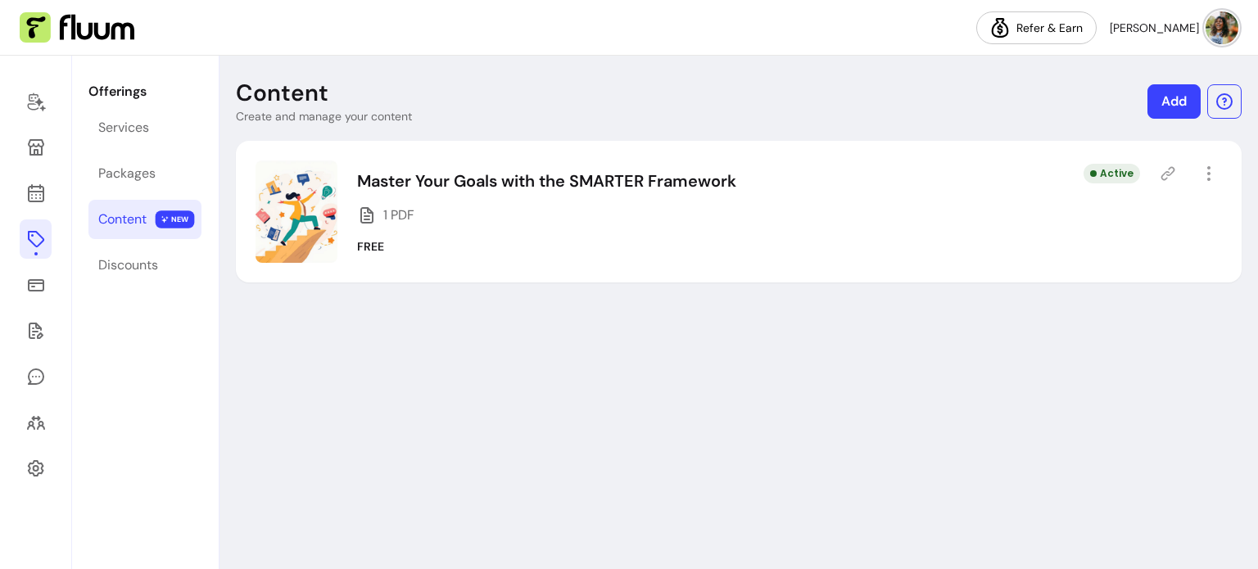
click at [1162, 172] on icon at bounding box center [1168, 173] width 16 height 16
